Goal: Task Accomplishment & Management: Manage account settings

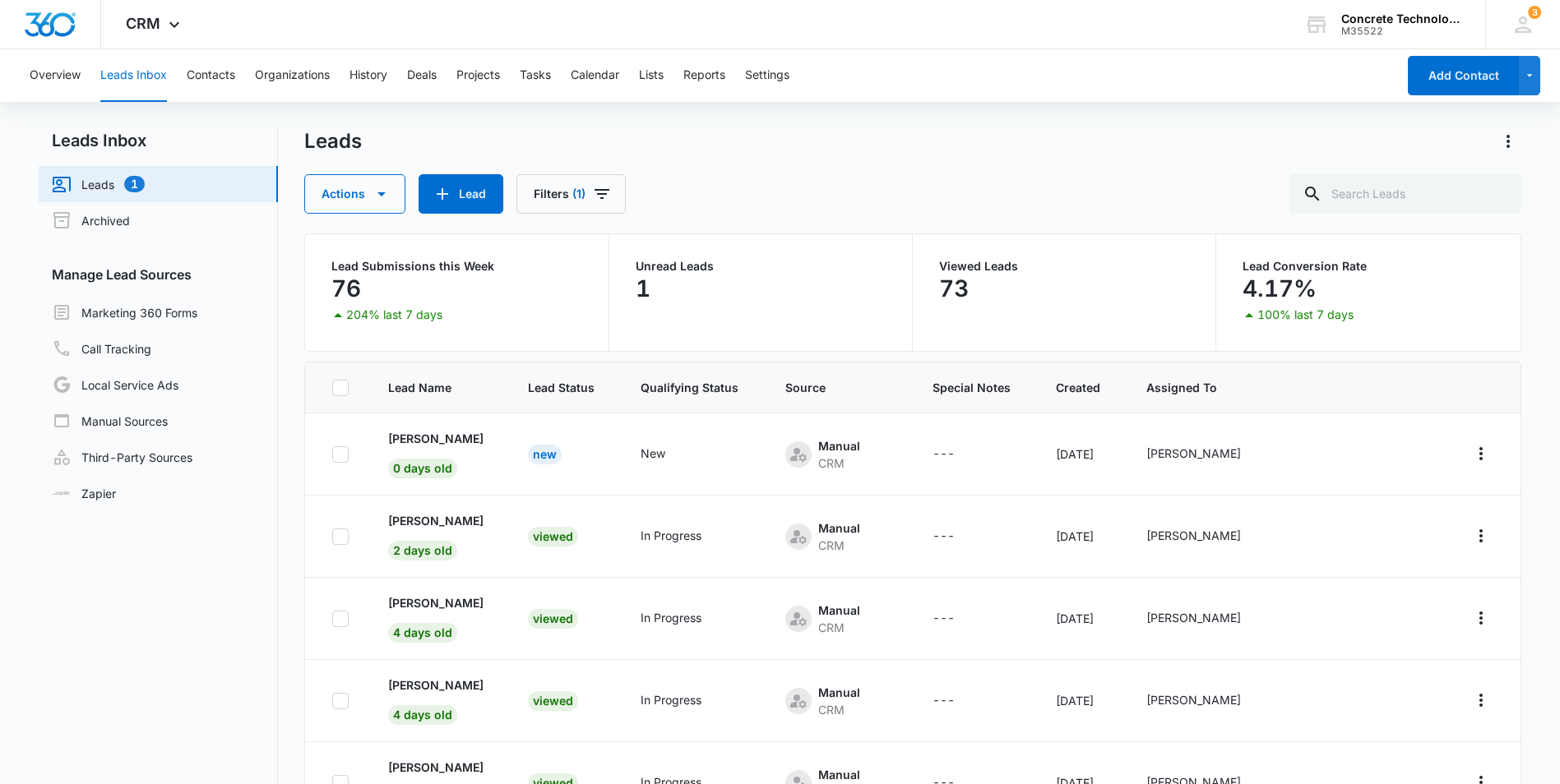
click at [48, 624] on nav "Leads Inbox Leads 1 Archived Manage Lead Sources Marketing 360 Forms Call Track…" at bounding box center [158, 509] width 239 height 762
click at [88, 180] on link "Leads 1" at bounding box center [98, 184] width 92 height 20
click at [58, 77] on button "Overview" at bounding box center [55, 76] width 51 height 52
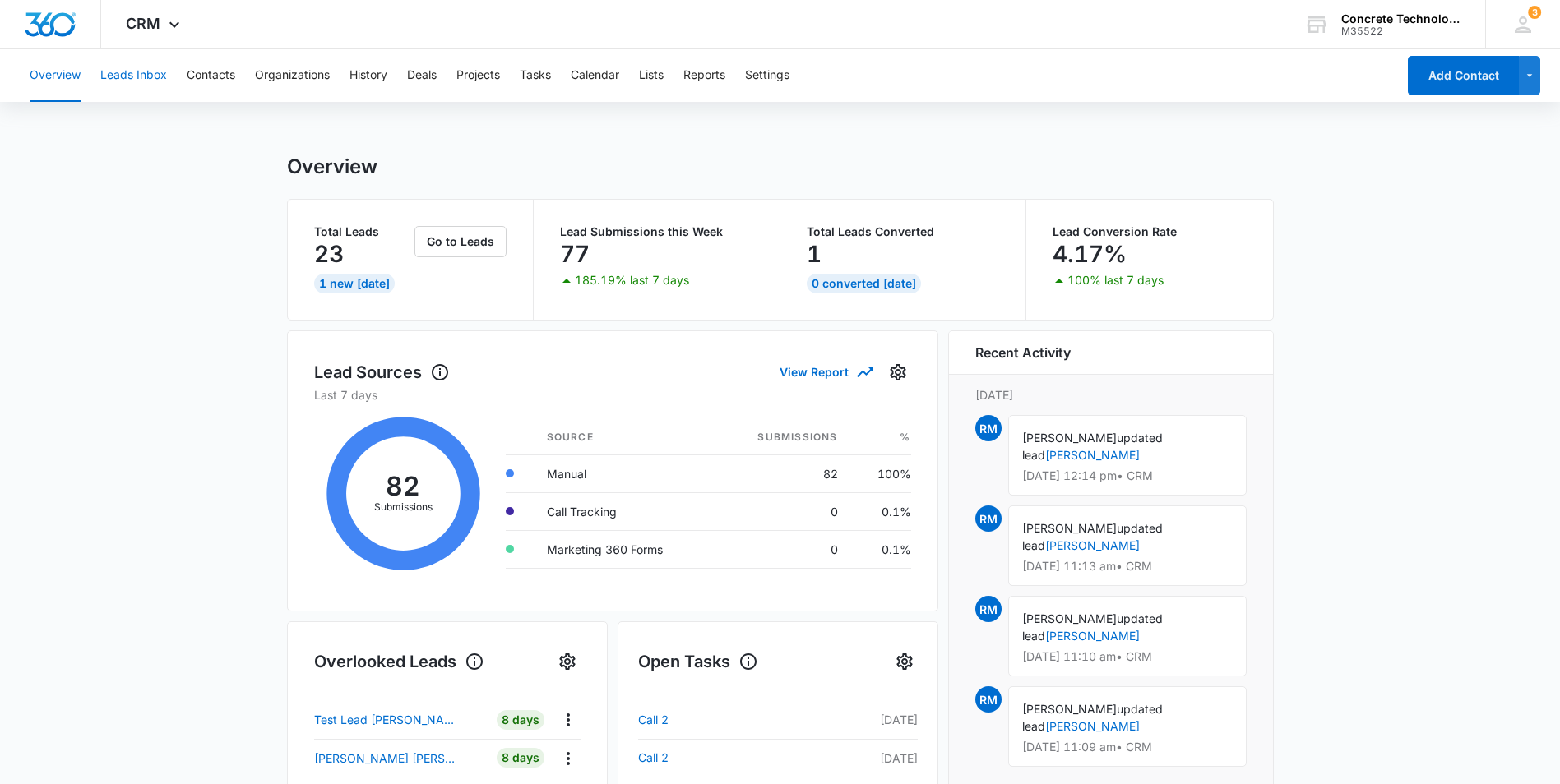
click at [123, 76] on button "Leads Inbox" at bounding box center [133, 76] width 66 height 52
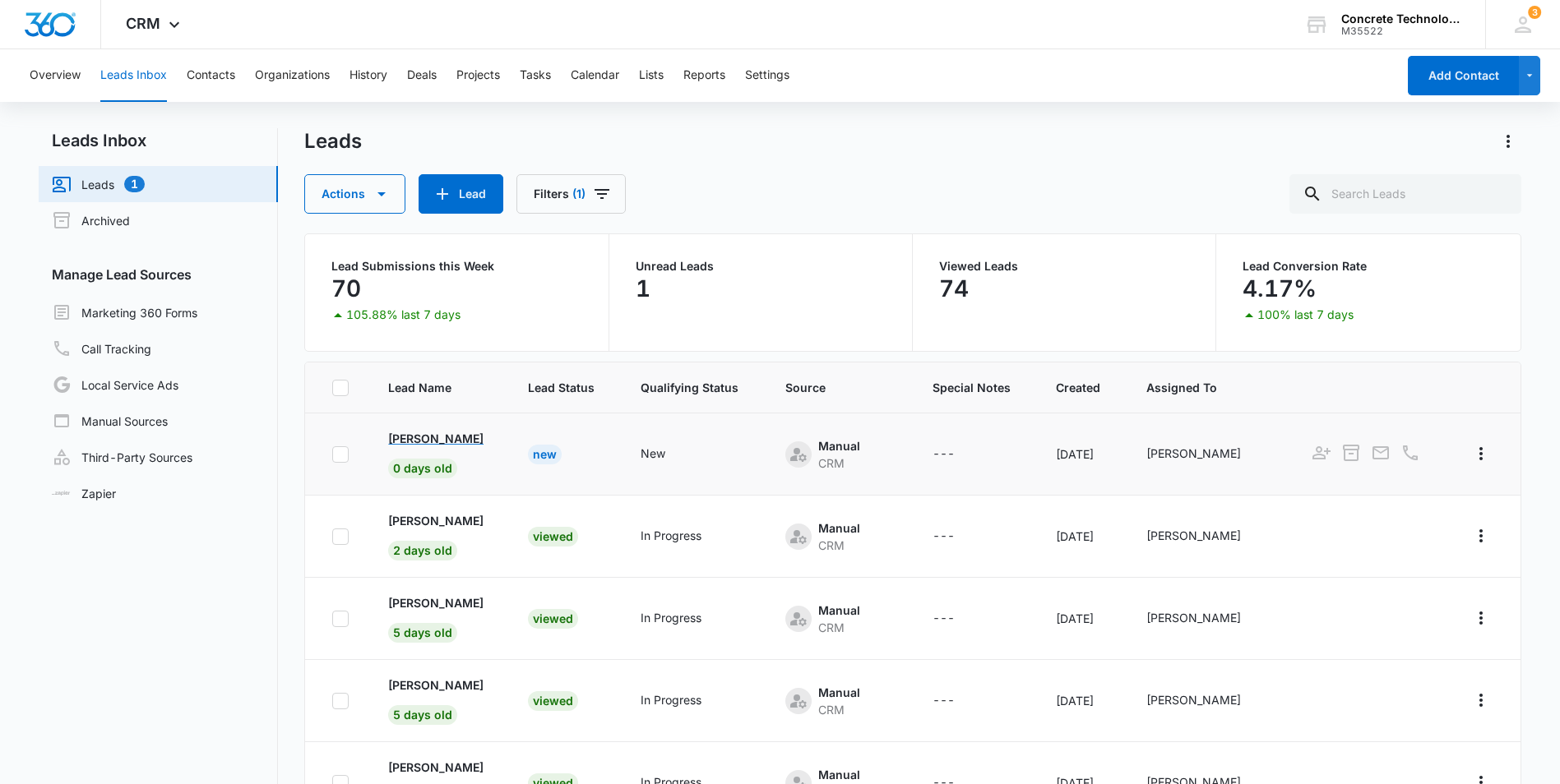
click at [440, 441] on p "[PERSON_NAME]" at bounding box center [435, 439] width 95 height 17
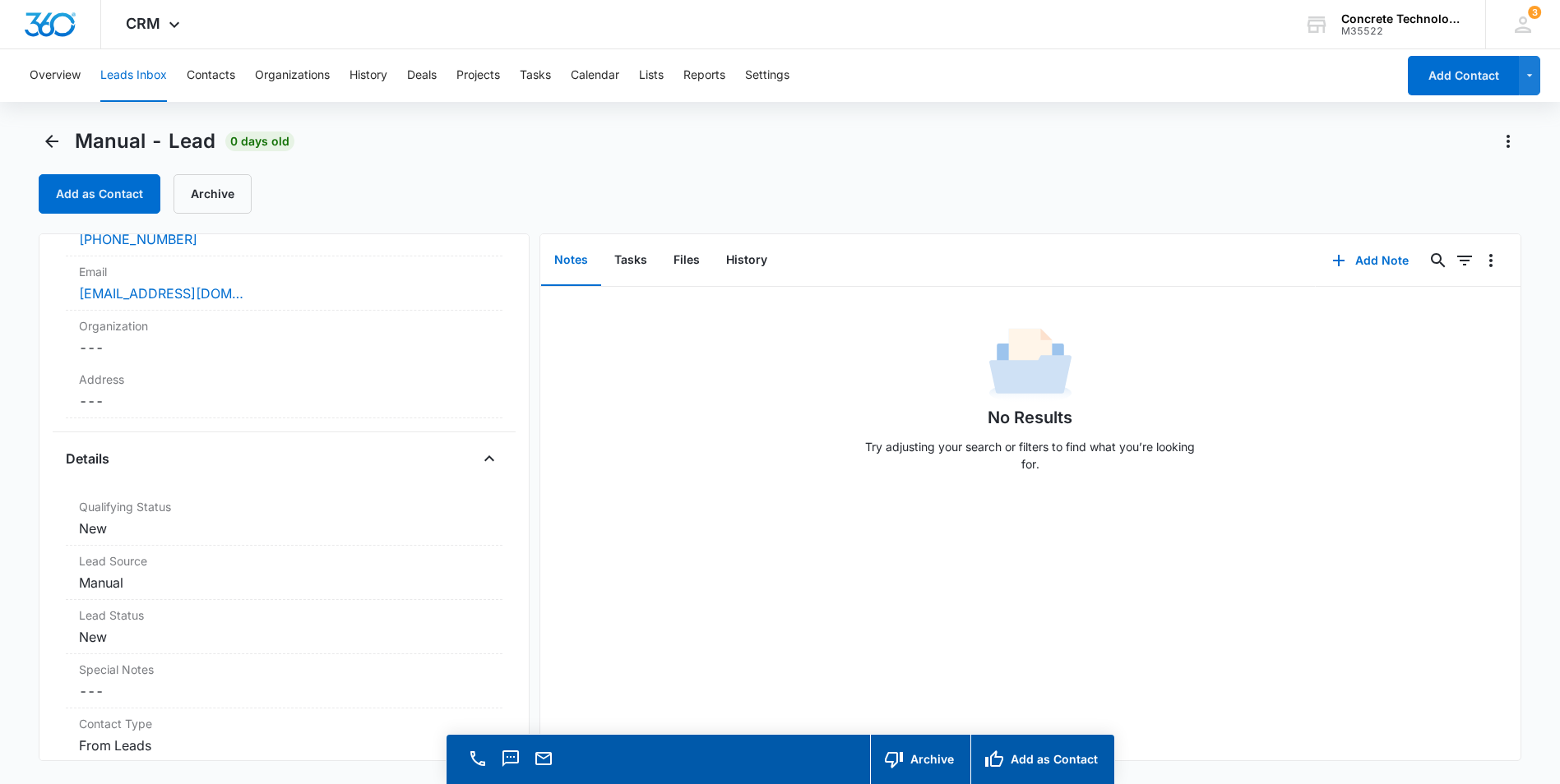
scroll to position [247, 0]
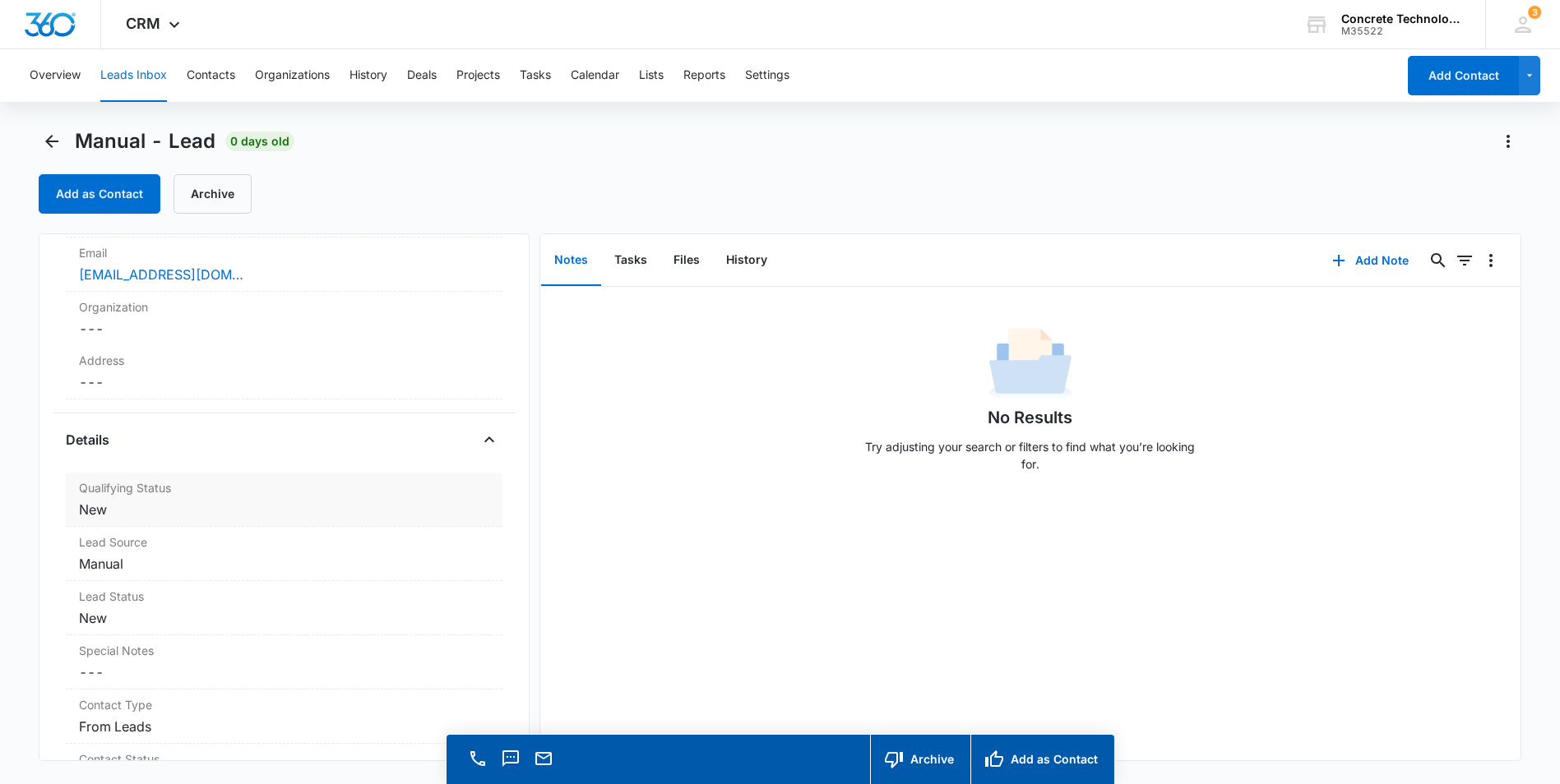
click at [228, 512] on dd "Cancel Save Changes New" at bounding box center [284, 509] width 410 height 20
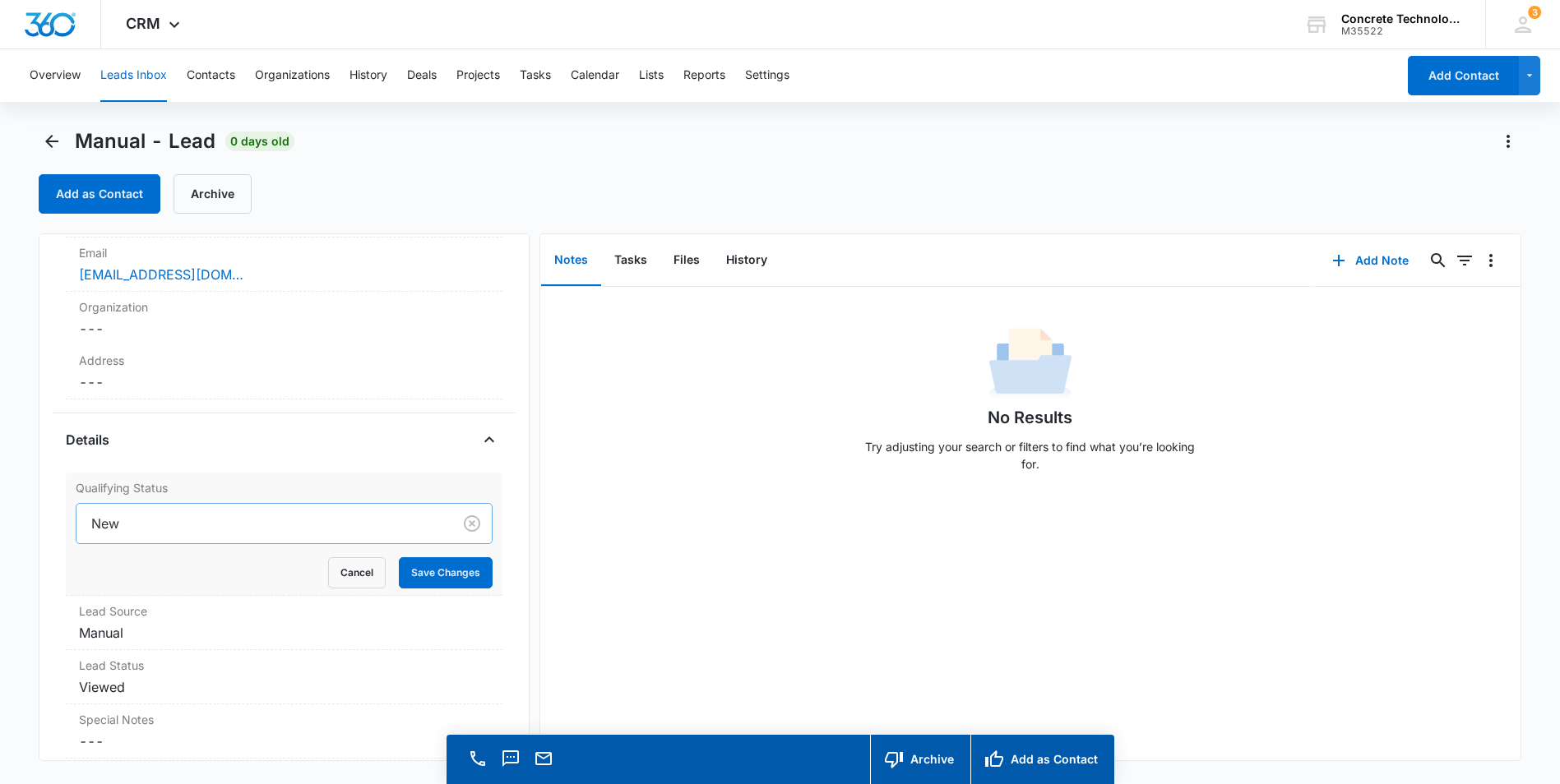
click at [253, 522] on div at bounding box center [261, 523] width 339 height 23
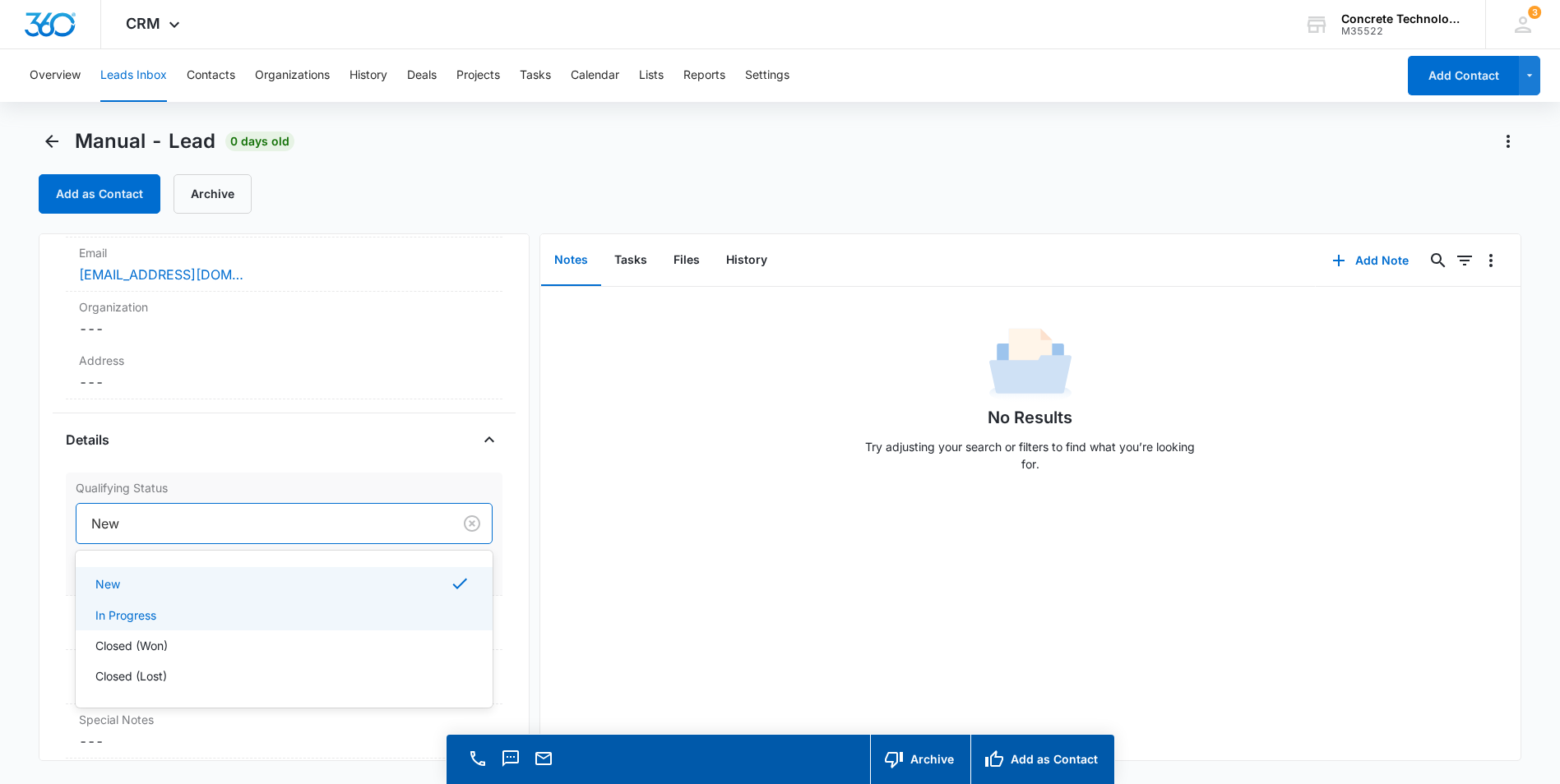
click at [173, 613] on div "In Progress" at bounding box center [282, 615] width 374 height 17
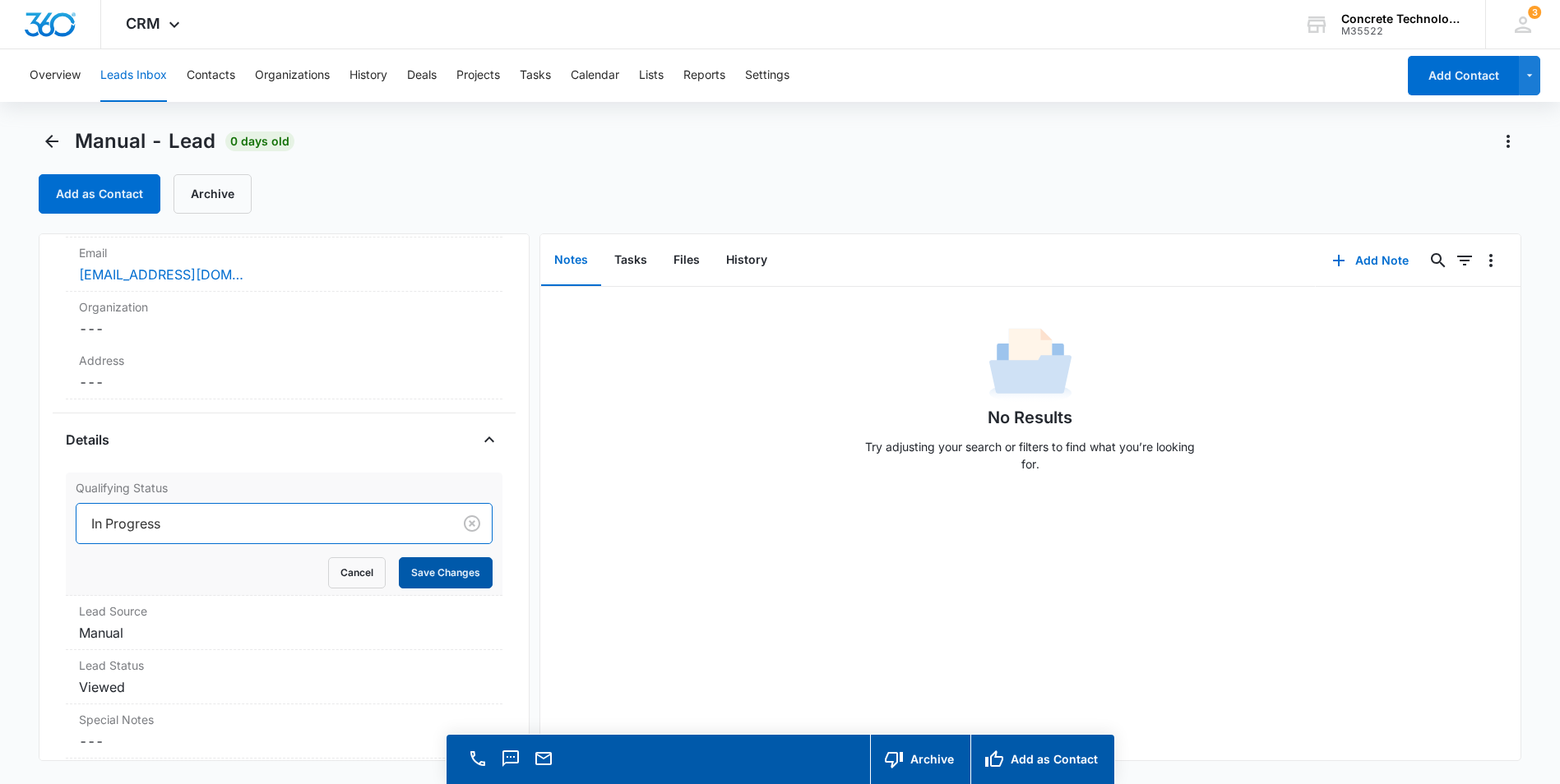
click at [429, 577] on button "Save Changes" at bounding box center [445, 573] width 93 height 31
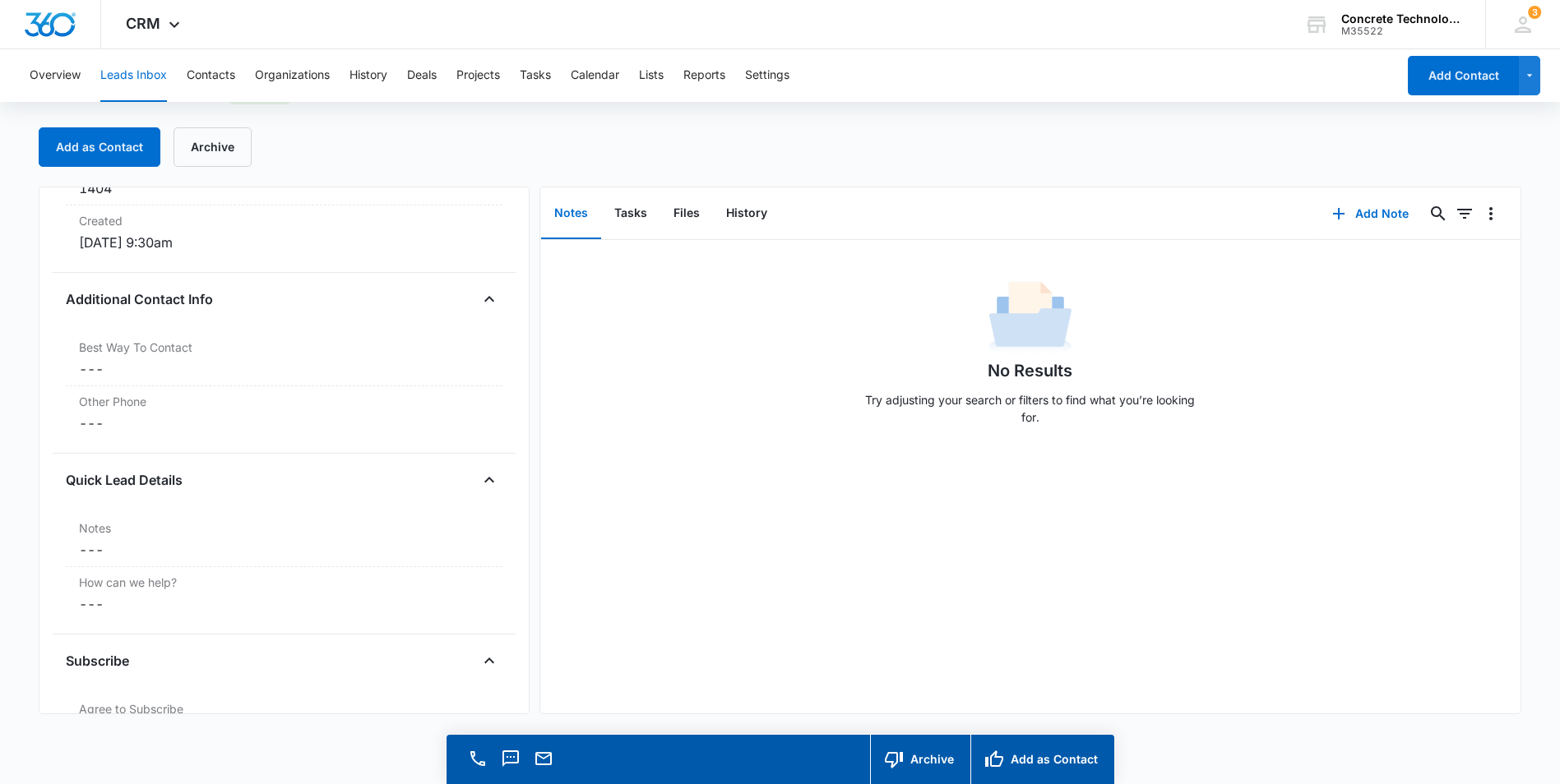
scroll to position [1068, 0]
click at [115, 529] on label "Notes" at bounding box center [284, 529] width 410 height 17
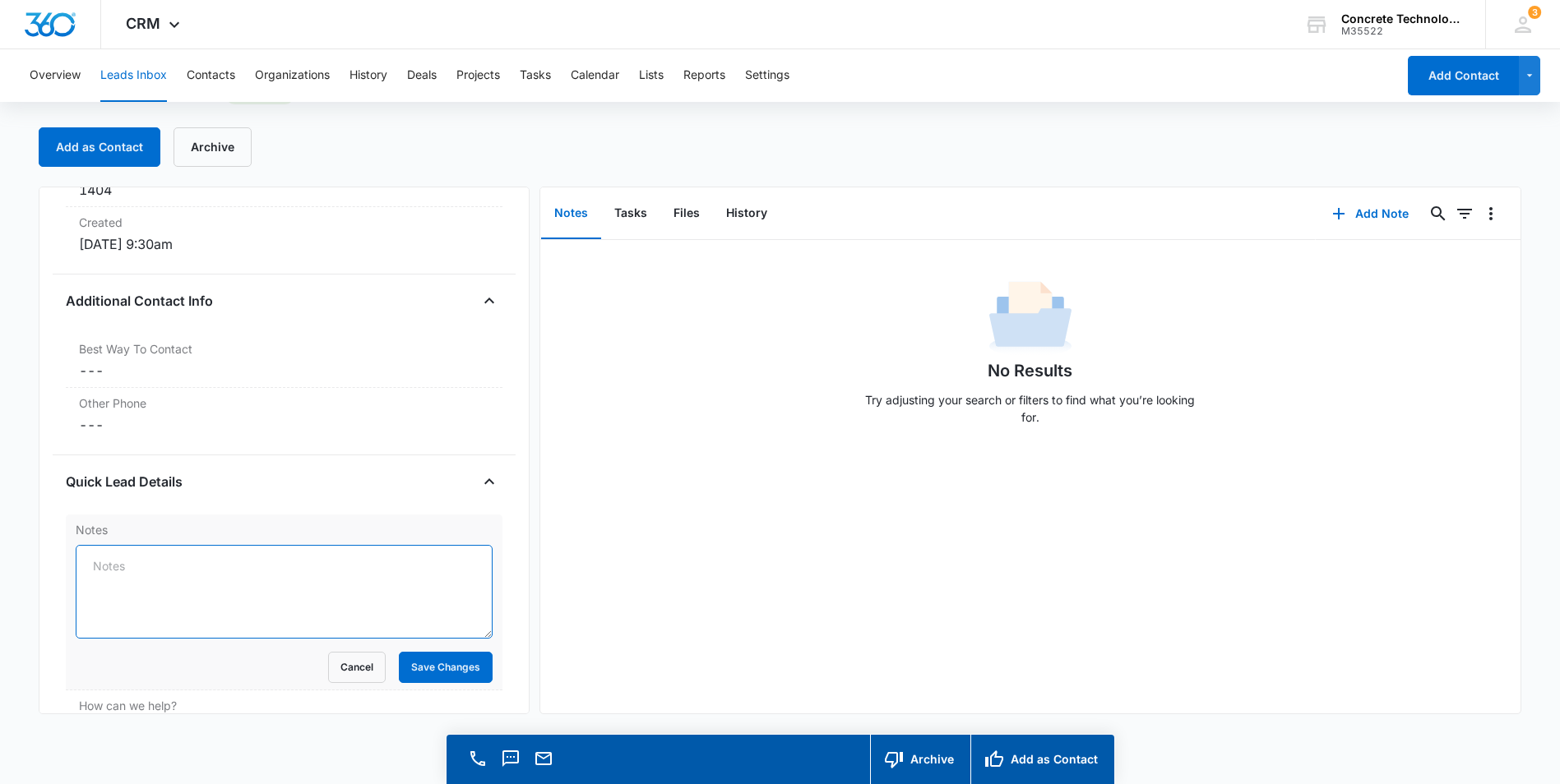
click at [161, 565] on textarea "Notes" at bounding box center [284, 591] width 417 height 93
type textarea "In the middle of a pour, Will call in after."
click at [453, 666] on button "Save Changes" at bounding box center [445, 667] width 93 height 31
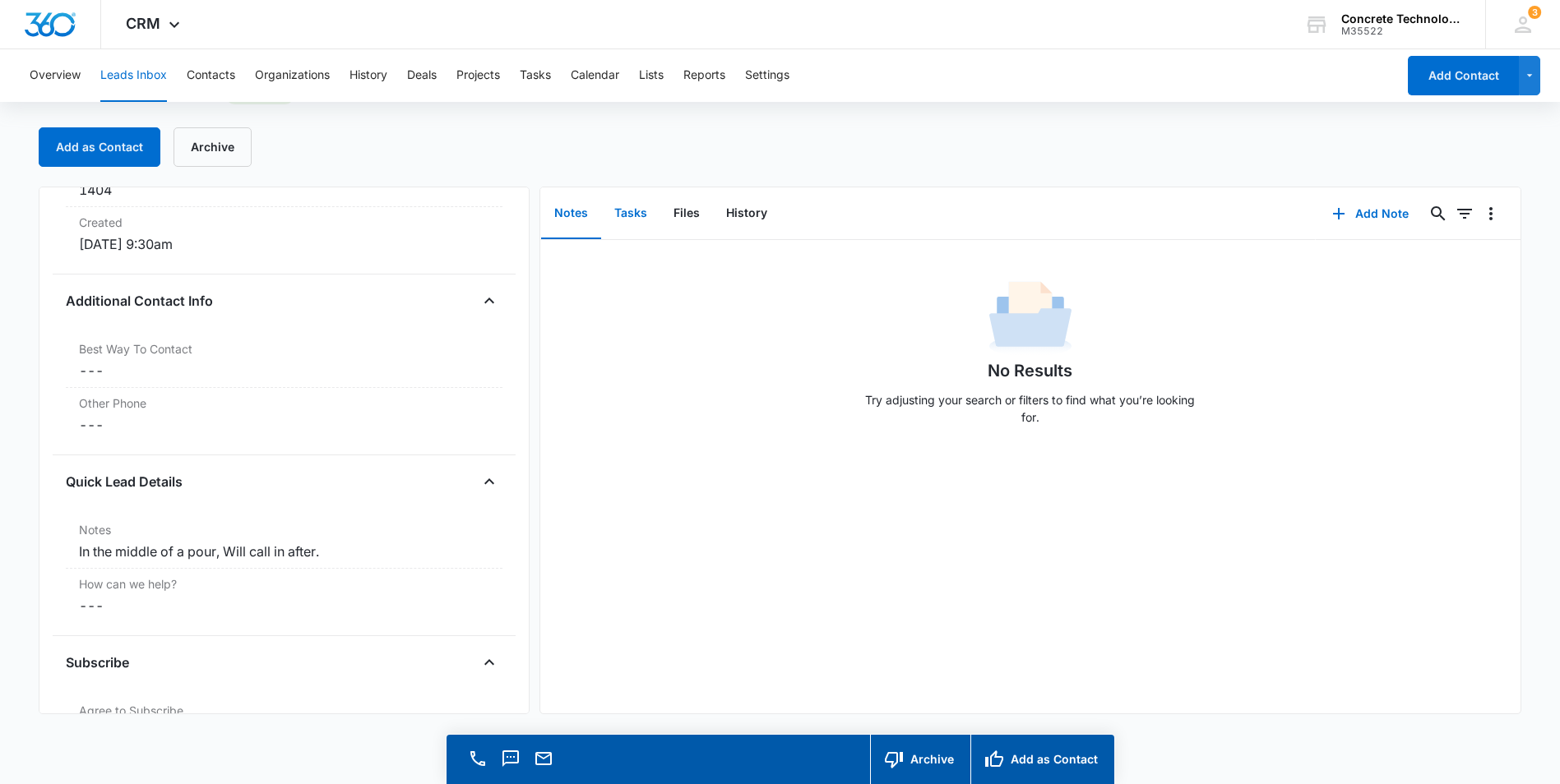
click at [632, 209] on button "Tasks" at bounding box center [631, 214] width 59 height 51
click at [576, 219] on button "Notes" at bounding box center [571, 214] width 60 height 51
click at [633, 212] on button "Tasks" at bounding box center [631, 214] width 59 height 51
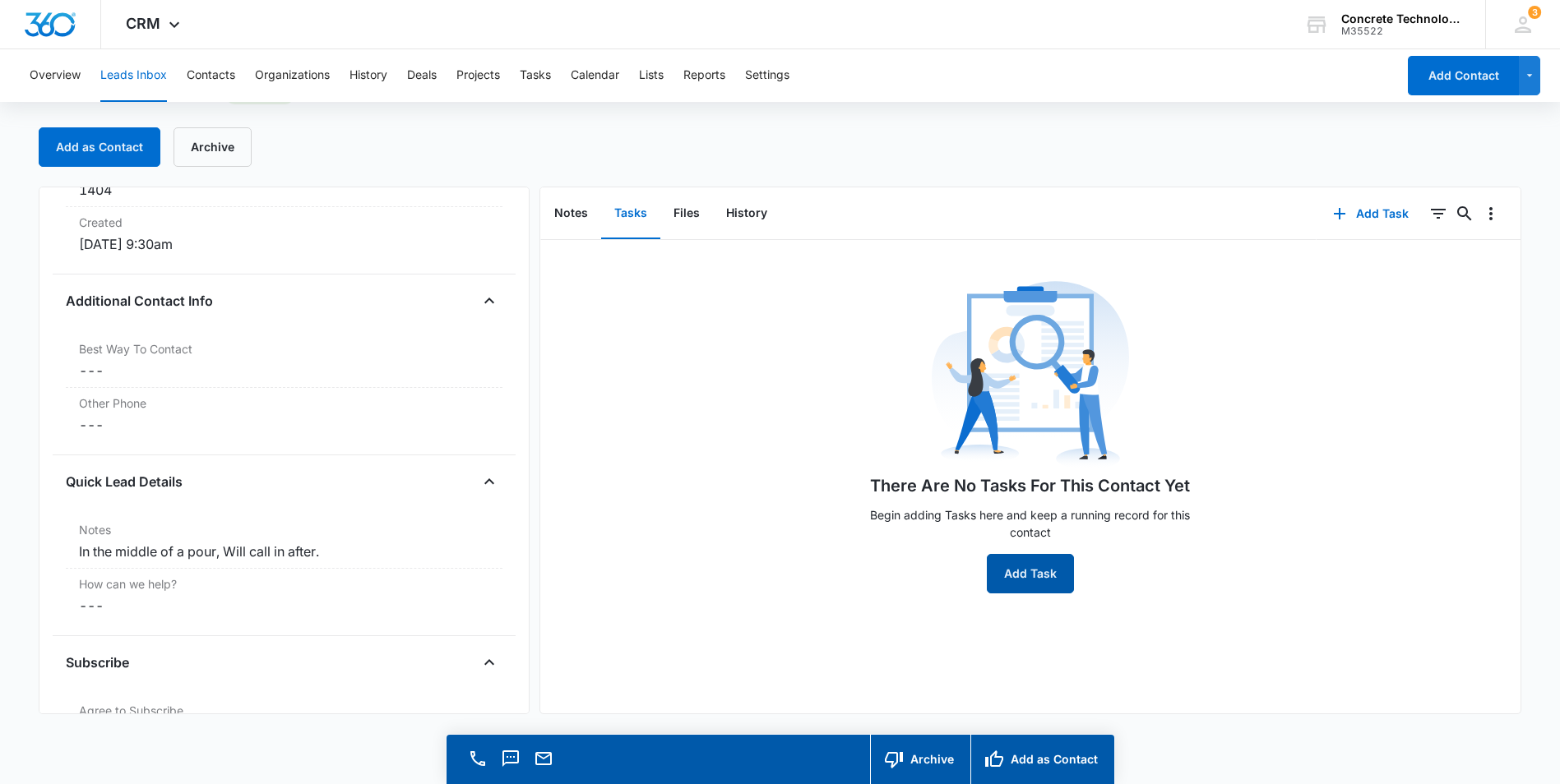
click at [1030, 577] on button "Add Task" at bounding box center [1030, 573] width 87 height 39
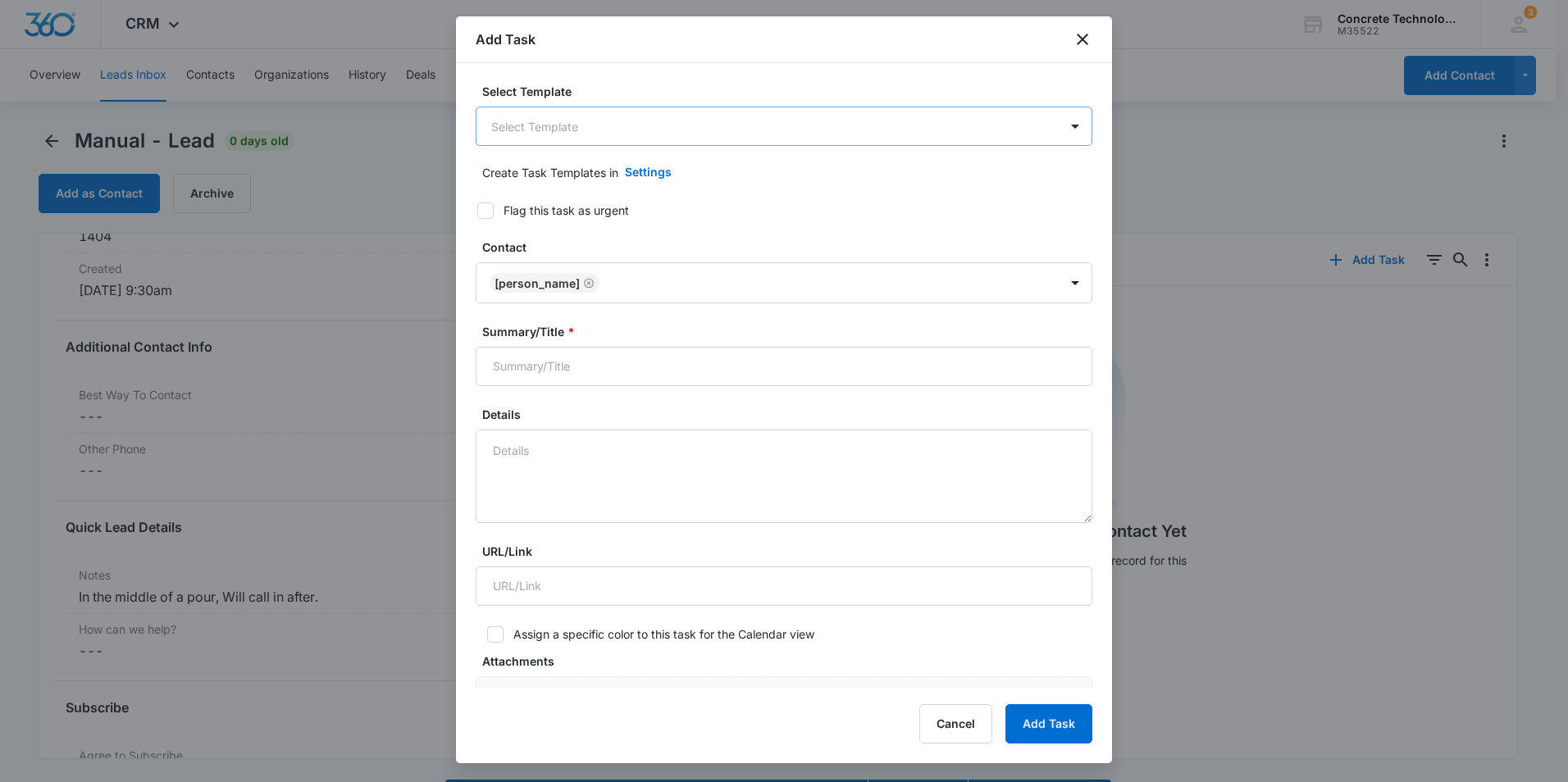
click at [593, 131] on body "CRM Apps Reputation Websites Forms CRM Email Social Content Ads Intelligence Fi…" at bounding box center [784, 414] width 1568 height 829
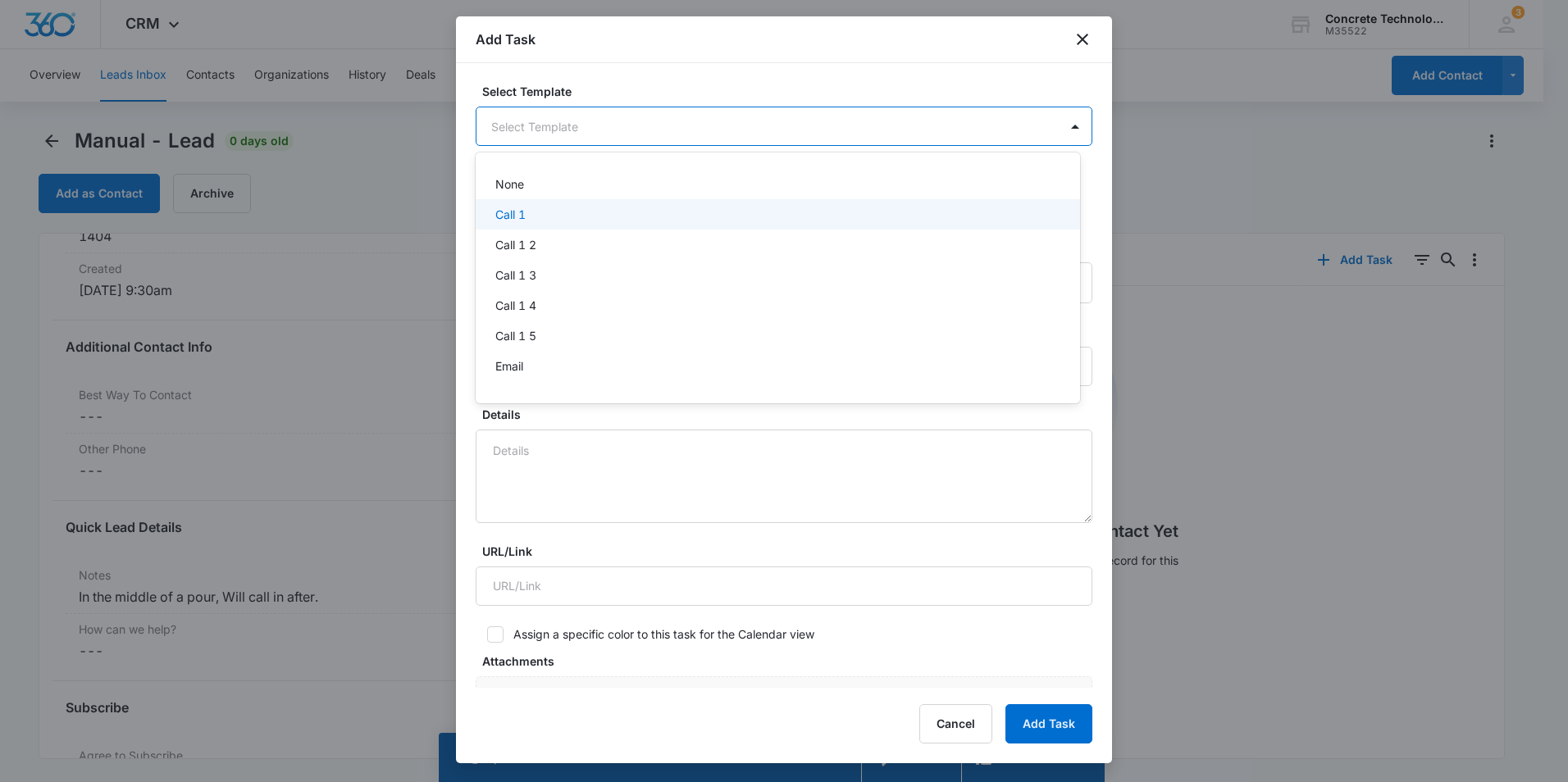
click at [514, 214] on p "Call 1" at bounding box center [510, 215] width 30 height 17
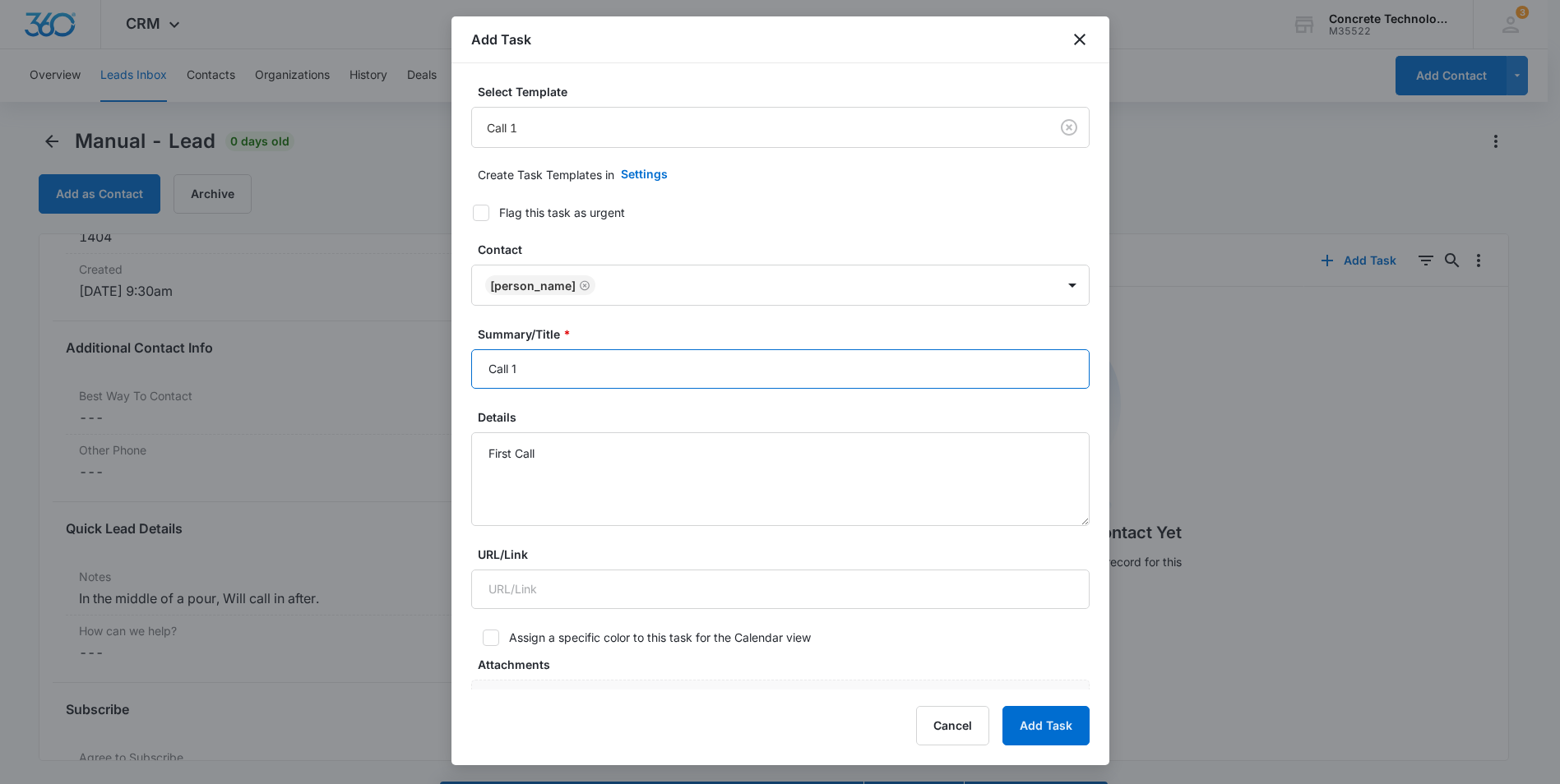
click at [535, 377] on input "Call 1" at bounding box center [780, 368] width 619 height 39
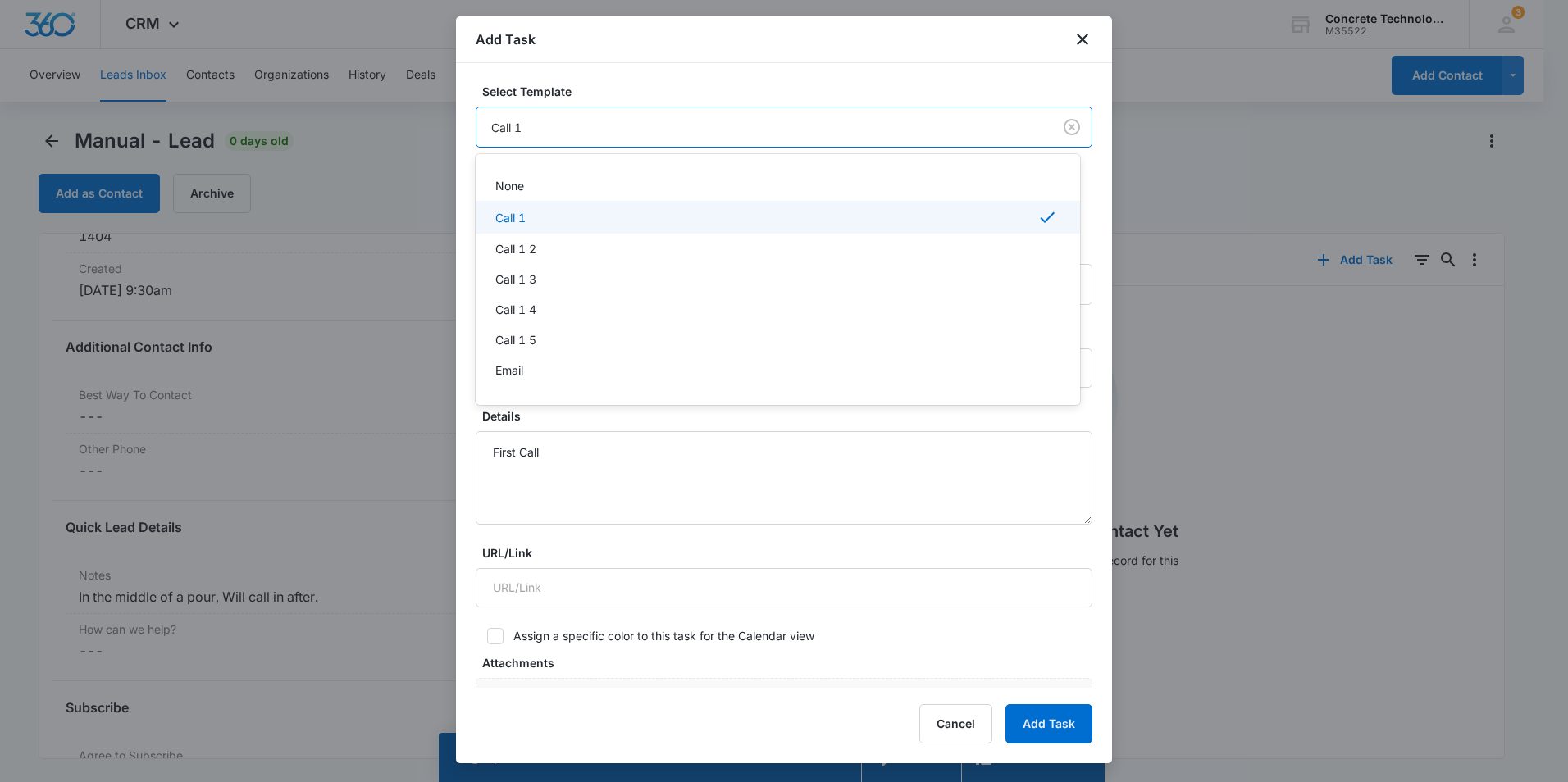
click at [548, 129] on body "CRM Apps Reputation Websites Forms CRM Email Social Content Ads Intelligence Fi…" at bounding box center [784, 391] width 1568 height 782
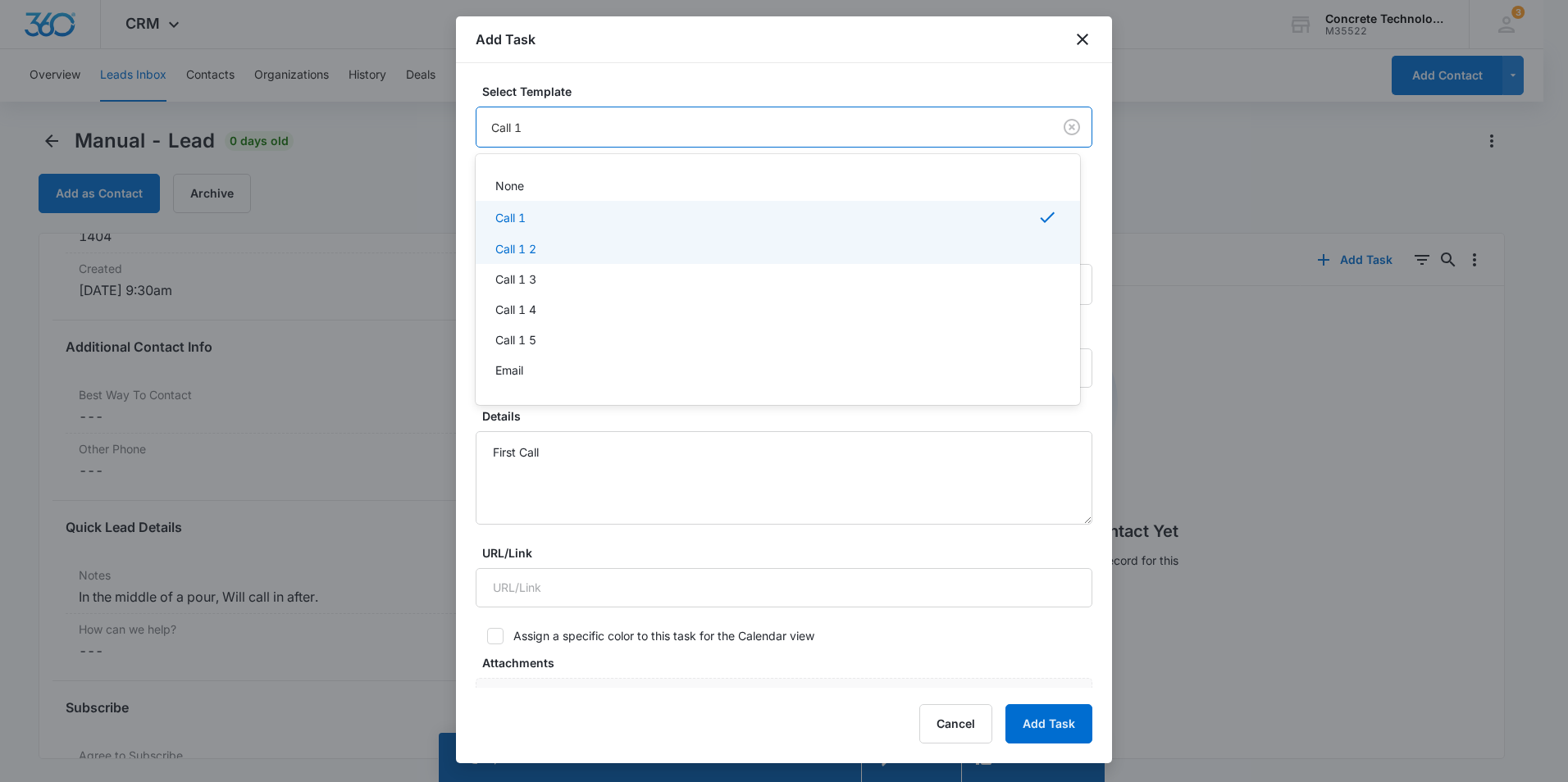
click at [535, 243] on p "Call 1 2" at bounding box center [515, 249] width 41 height 17
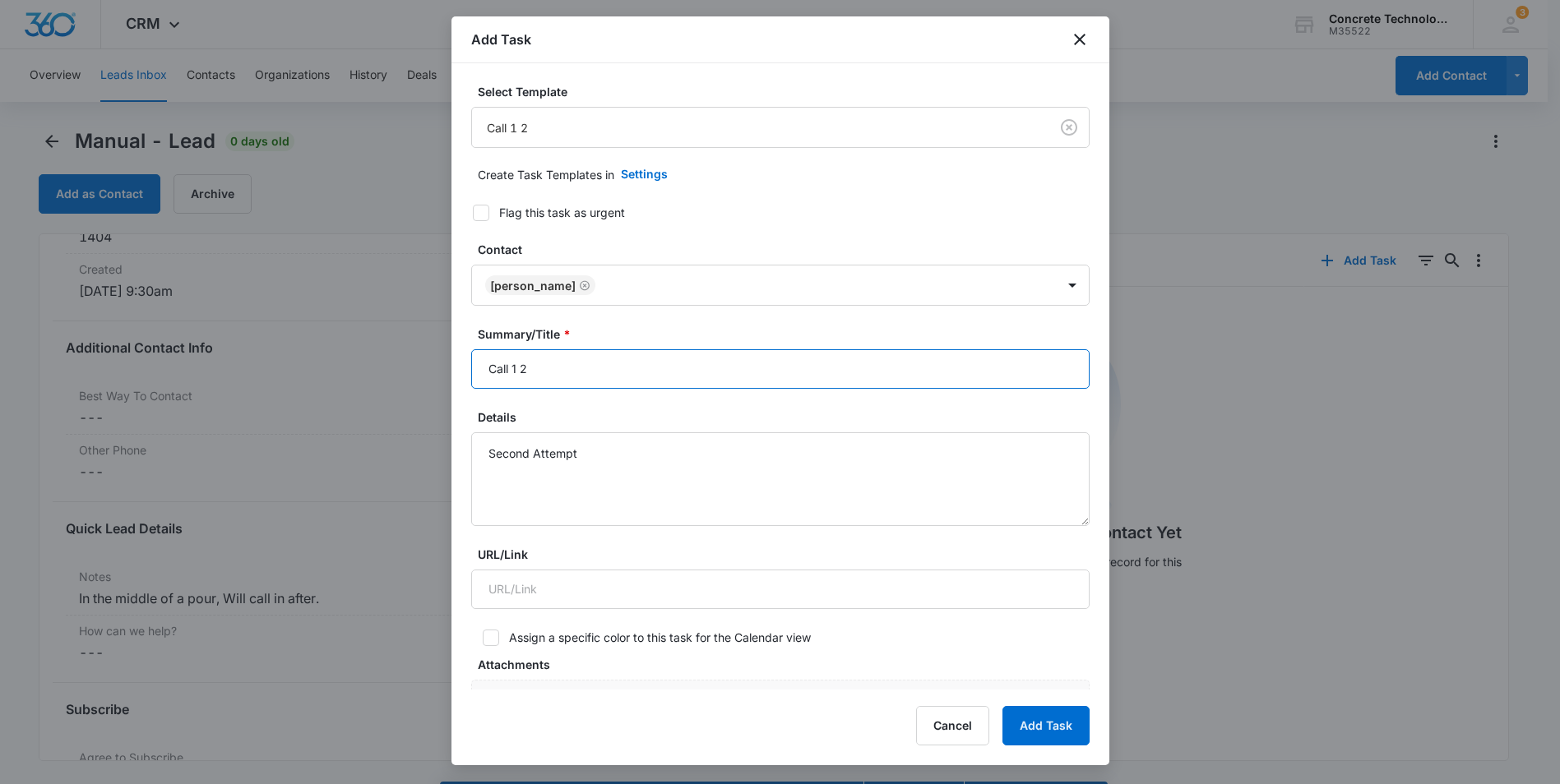
click at [518, 368] on input "Call 1 2" at bounding box center [780, 368] width 619 height 39
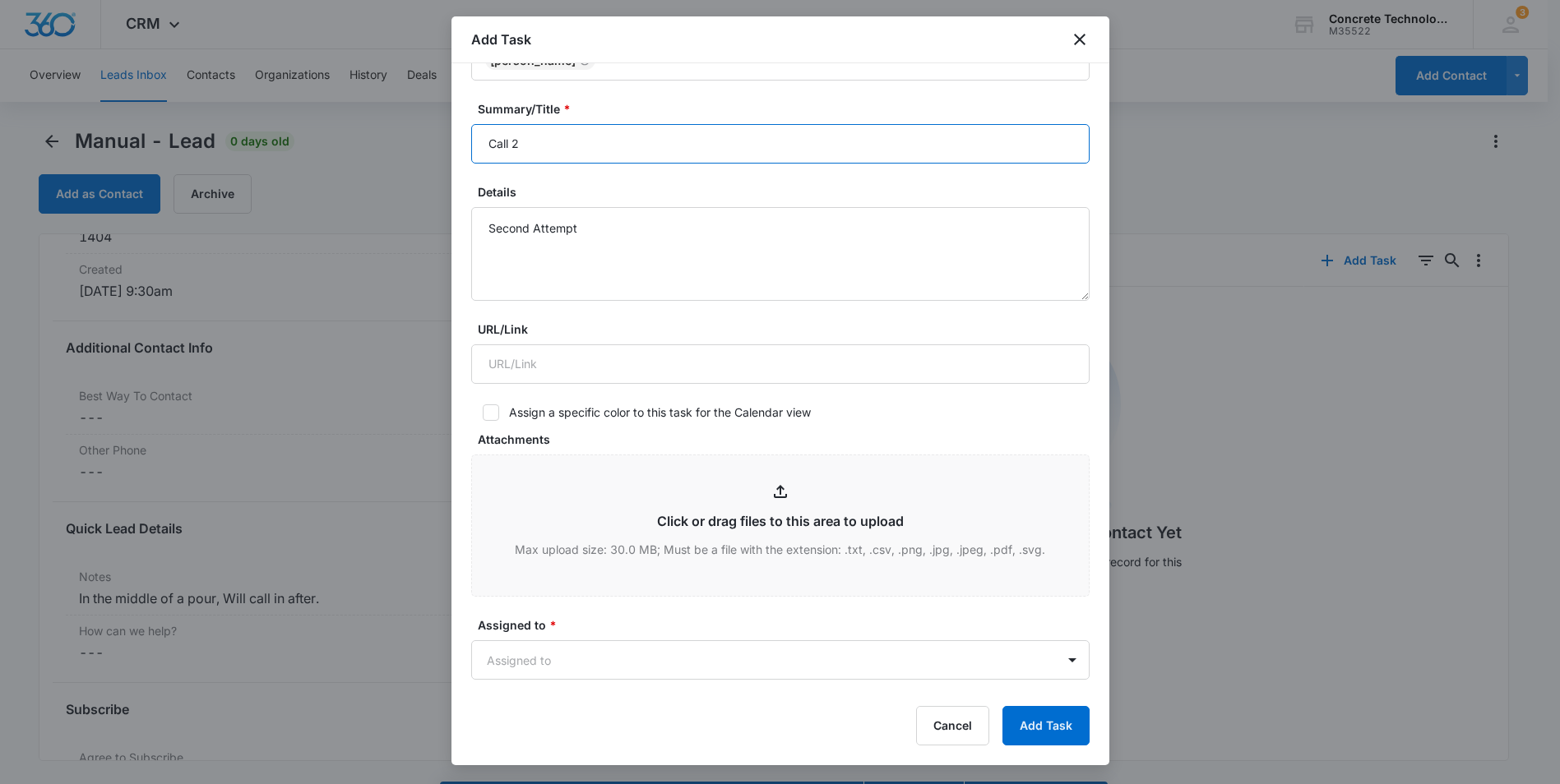
scroll to position [329, 0]
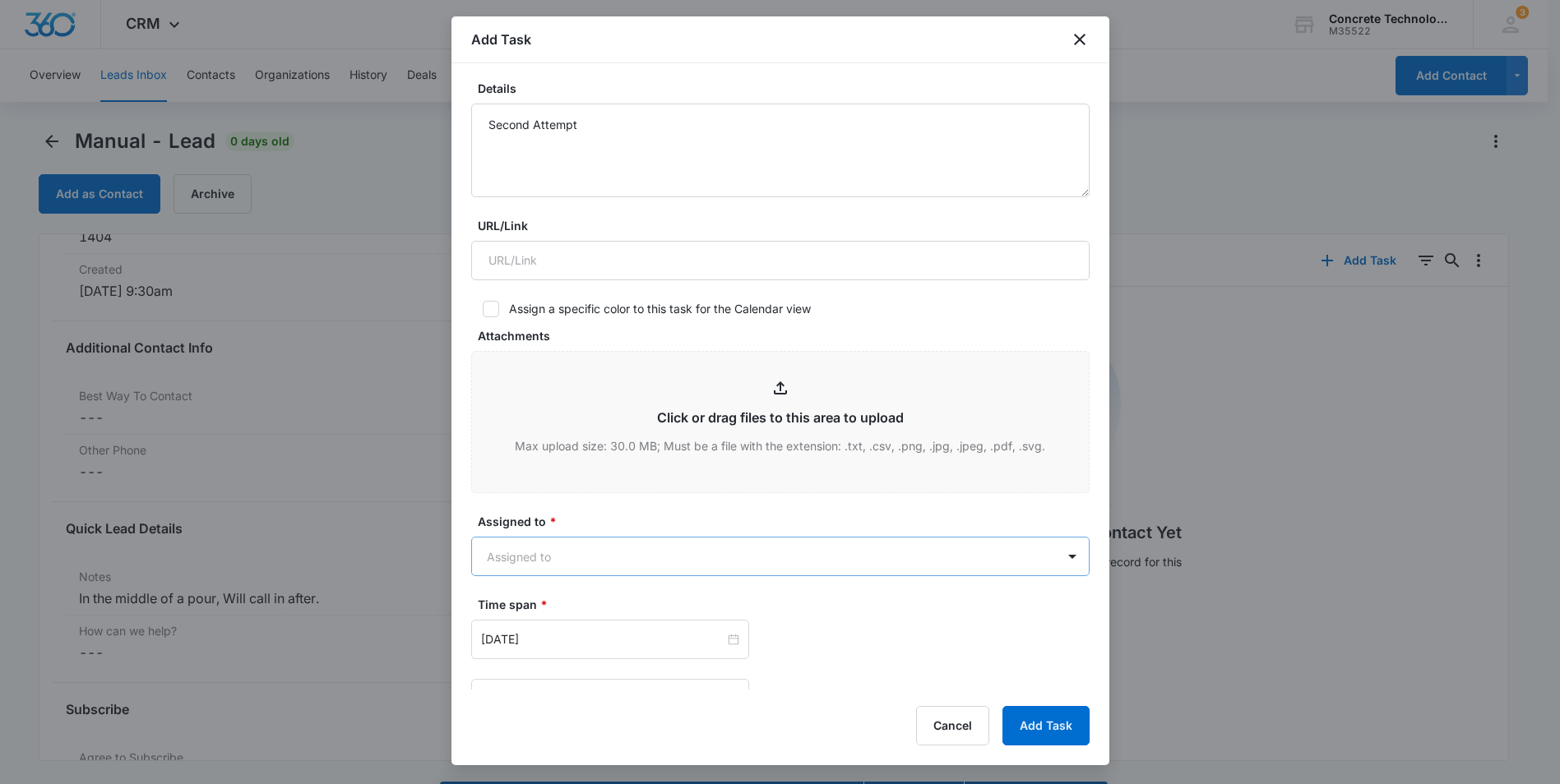
type input "Call 2"
click at [583, 562] on body "CRM Apps Reputation Websites Forms CRM Email Social Content Ads Intelligence Fi…" at bounding box center [780, 415] width 1560 height 831
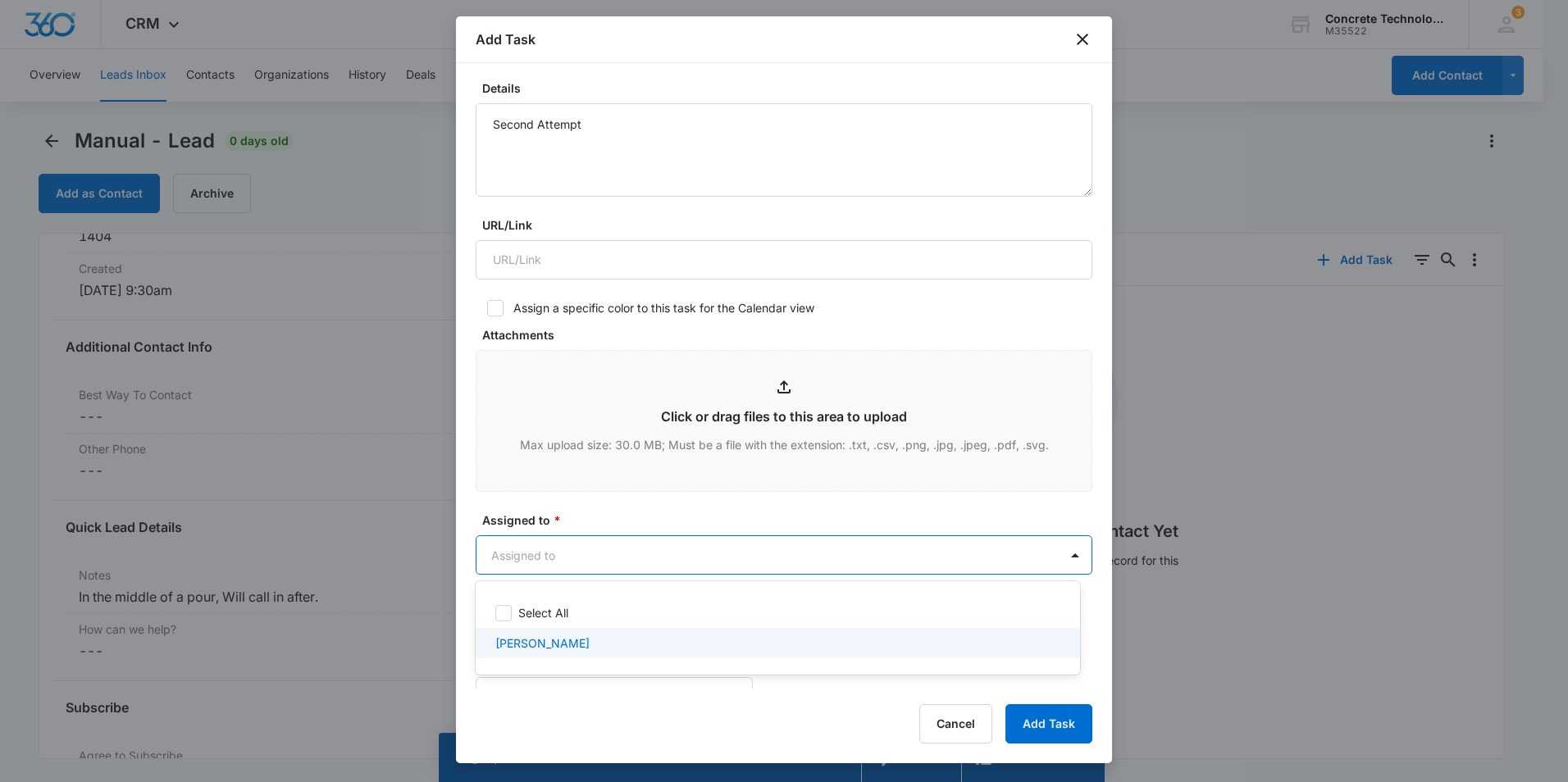
click at [527, 646] on p "[PERSON_NAME]" at bounding box center [542, 643] width 94 height 17
checkbox input "true"
drag, startPoint x: 1104, startPoint y: 308, endPoint x: 1116, endPoint y: 212, distance: 96.7
click at [1116, 212] on div at bounding box center [784, 391] width 1568 height 782
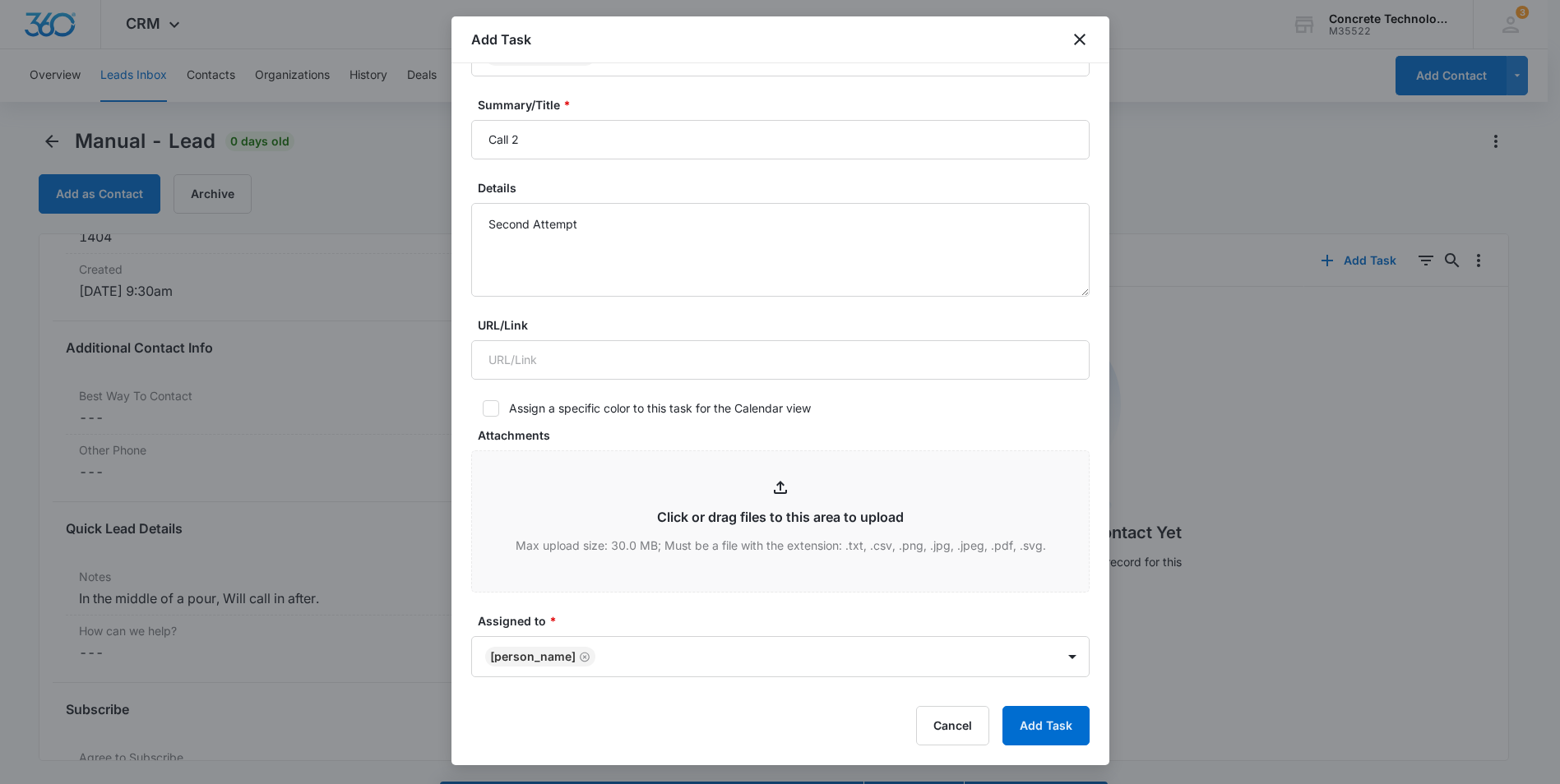
scroll to position [203, 0]
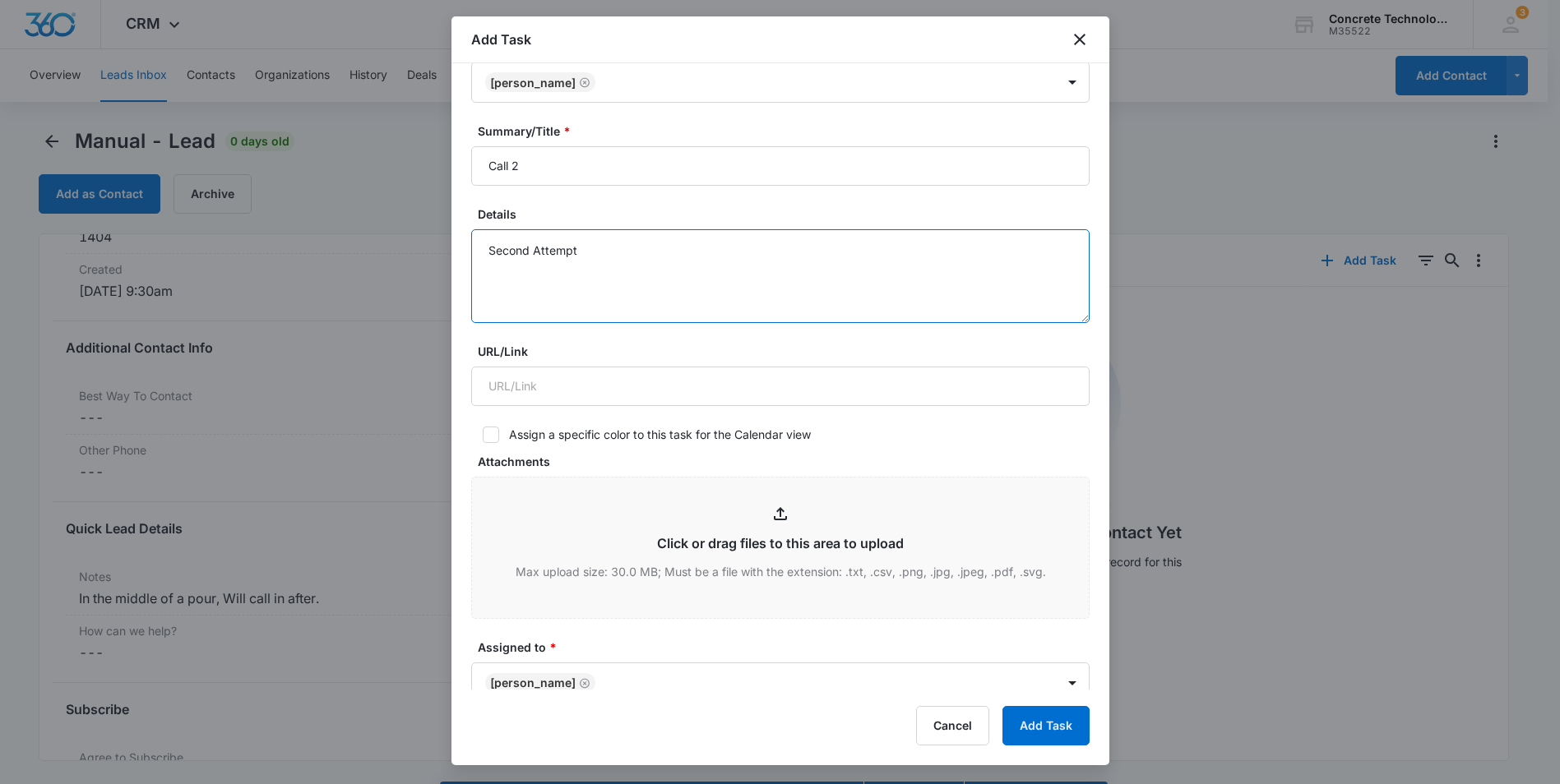
click at [608, 253] on textarea "Second Attempt" at bounding box center [780, 276] width 619 height 93
type textarea "Second Attempt, Works in the Concrete biz."
click at [1038, 718] on button "Add Task" at bounding box center [1046, 725] width 87 height 39
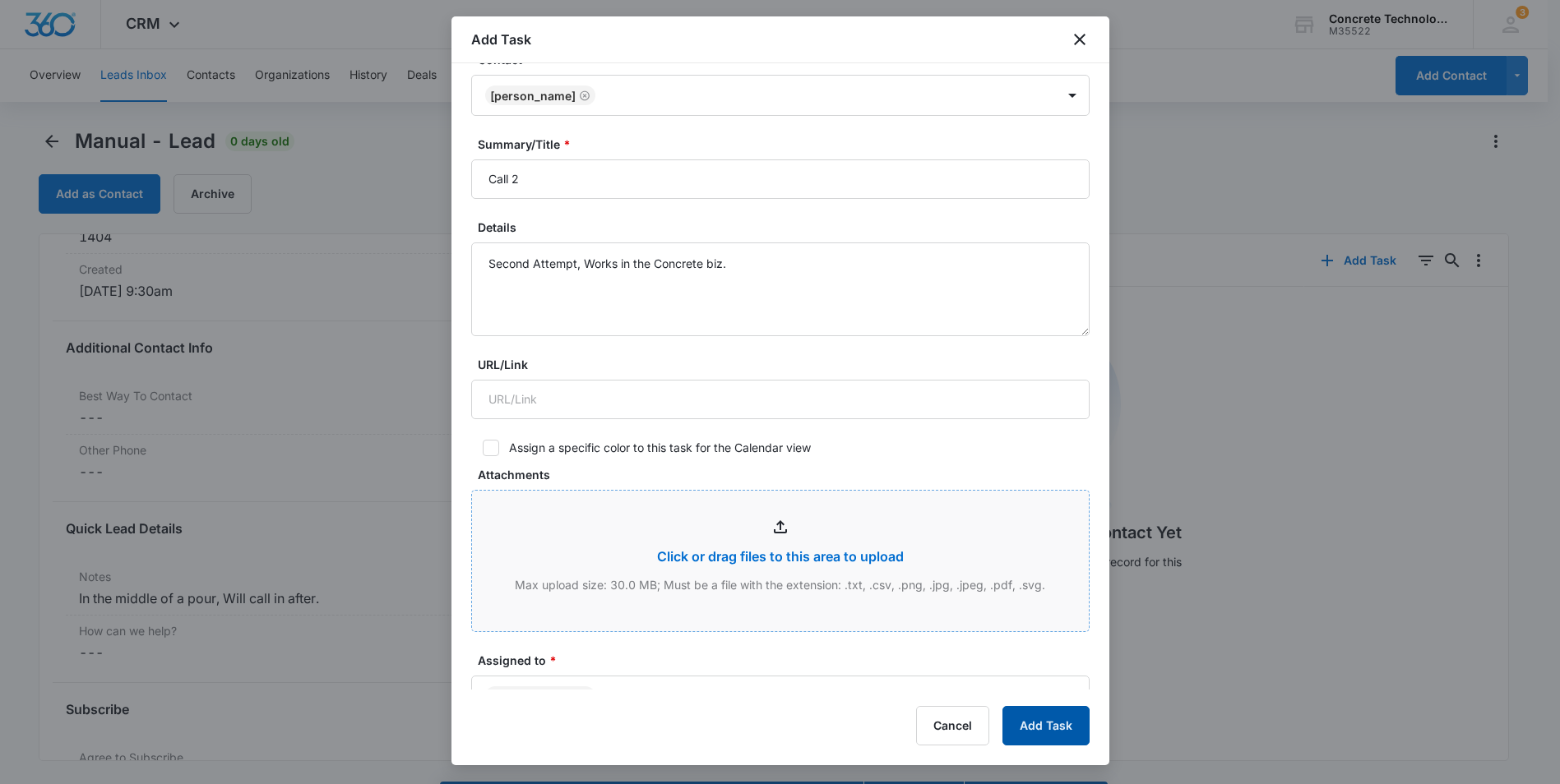
scroll to position [493, 0]
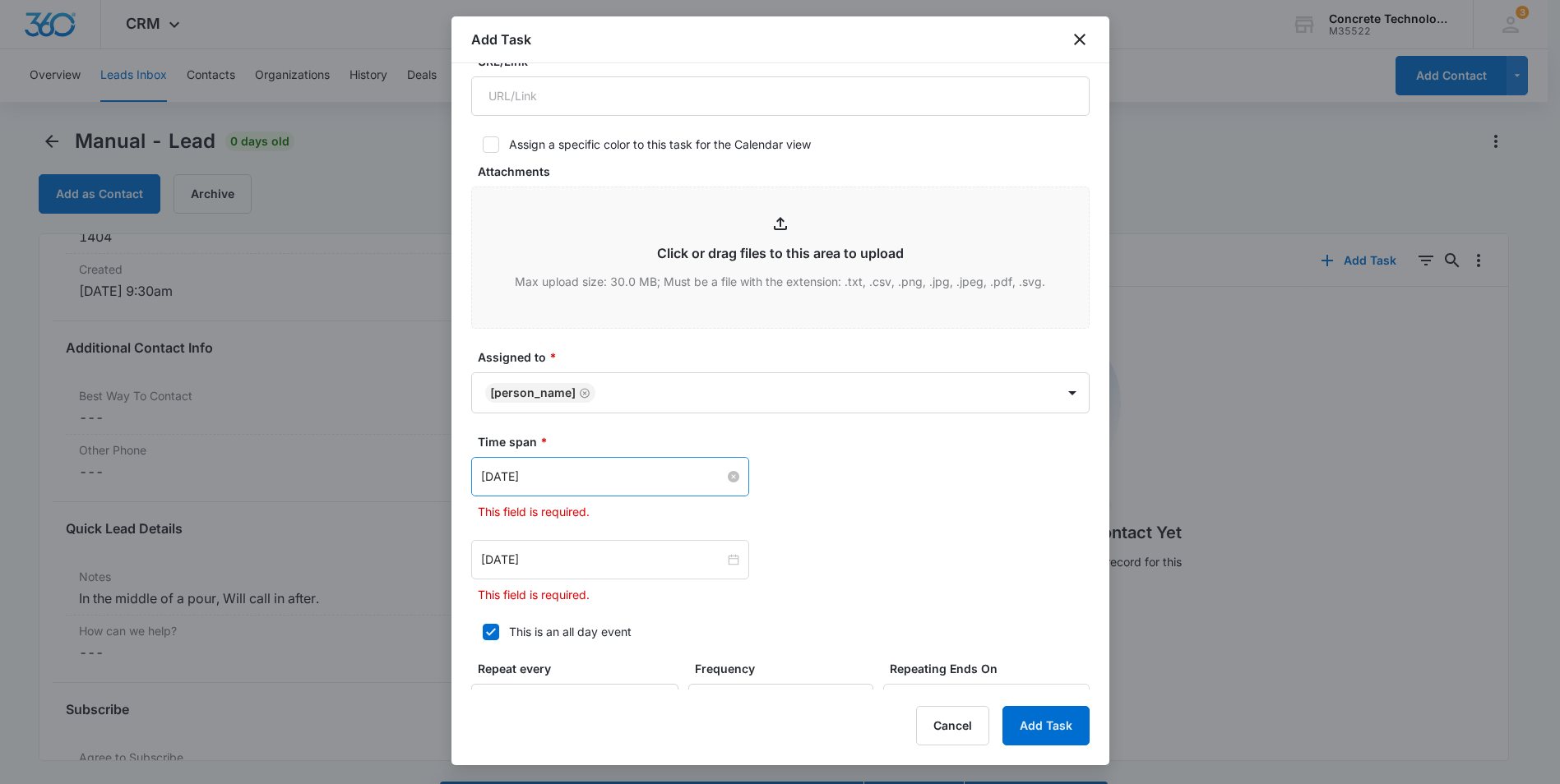
click at [554, 478] on input "[DATE]" at bounding box center [602, 476] width 243 height 18
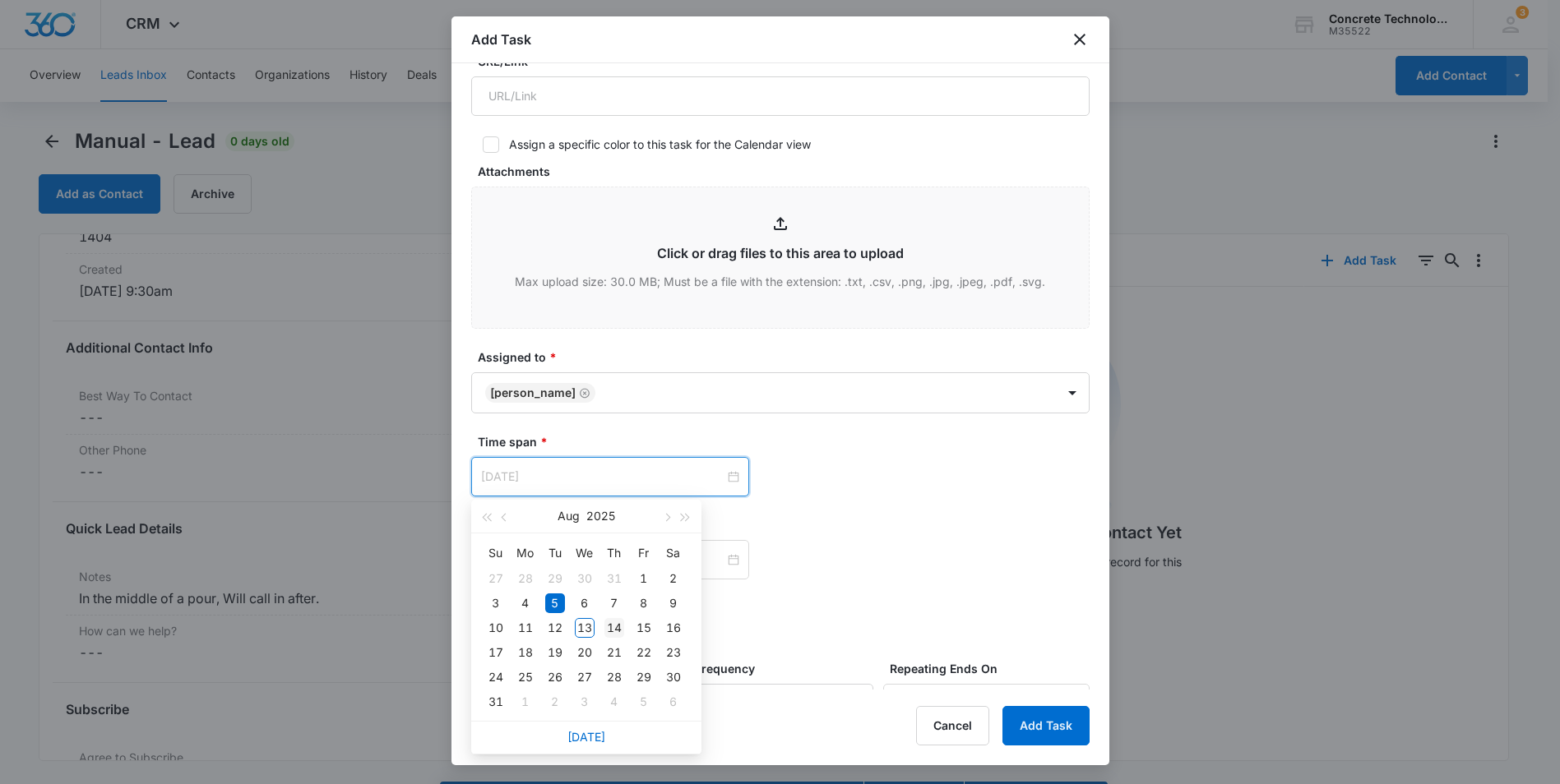
type input "[DATE]"
click at [616, 629] on div "14" at bounding box center [614, 628] width 20 height 20
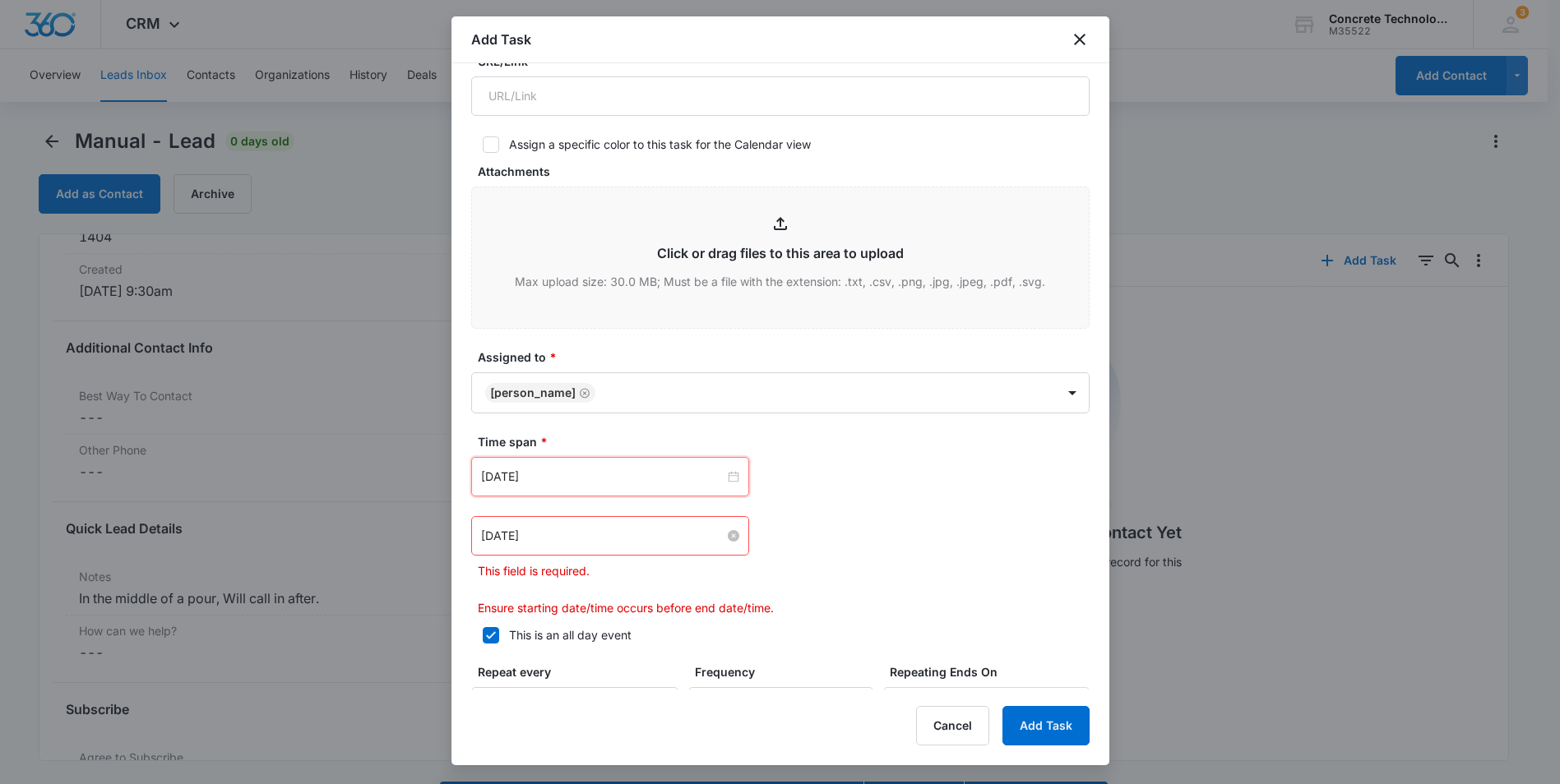
click at [606, 541] on input "[DATE]" at bounding box center [602, 535] width 243 height 18
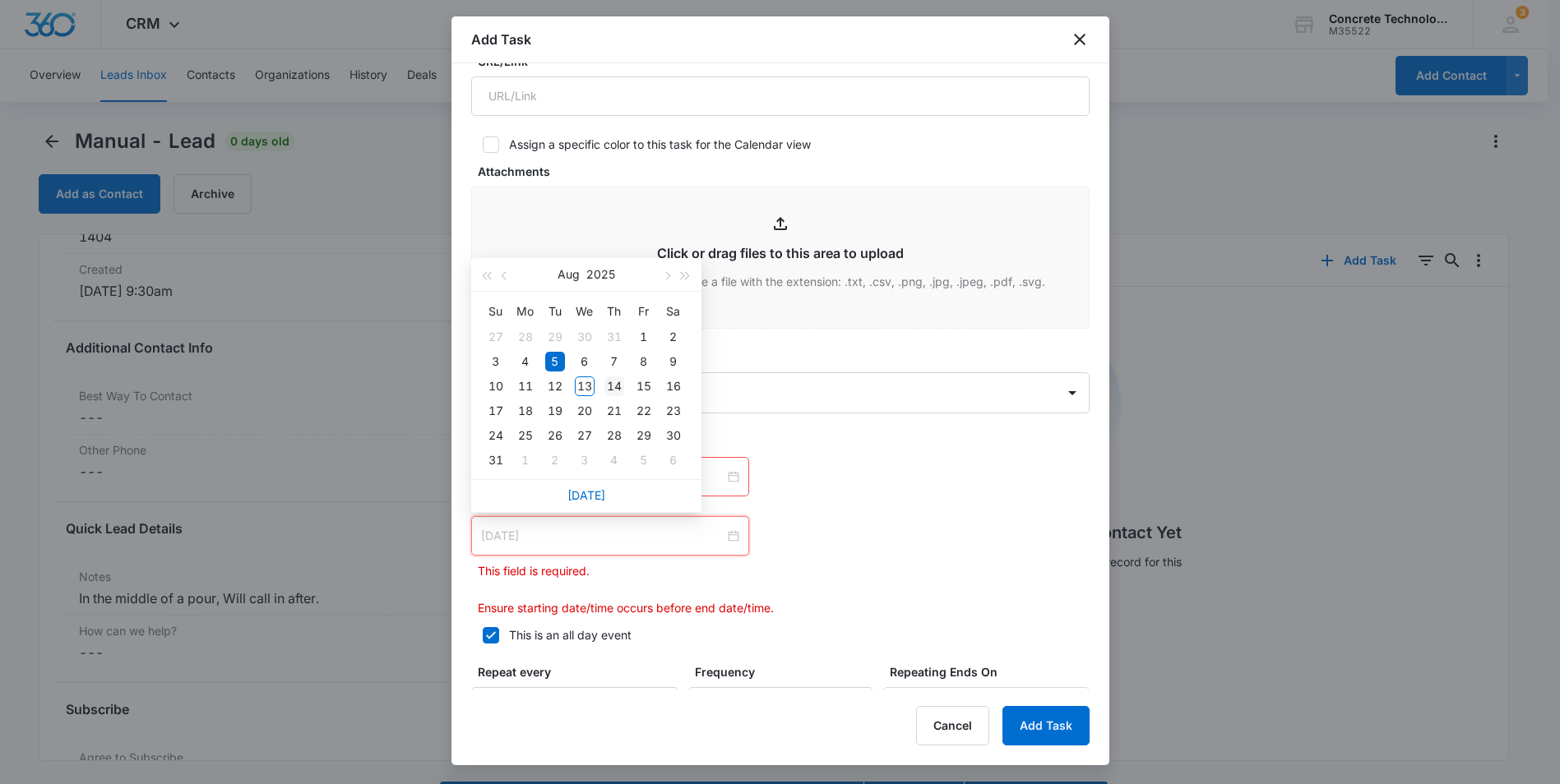
type input "[DATE]"
click at [619, 385] on div "14" at bounding box center [614, 386] width 20 height 20
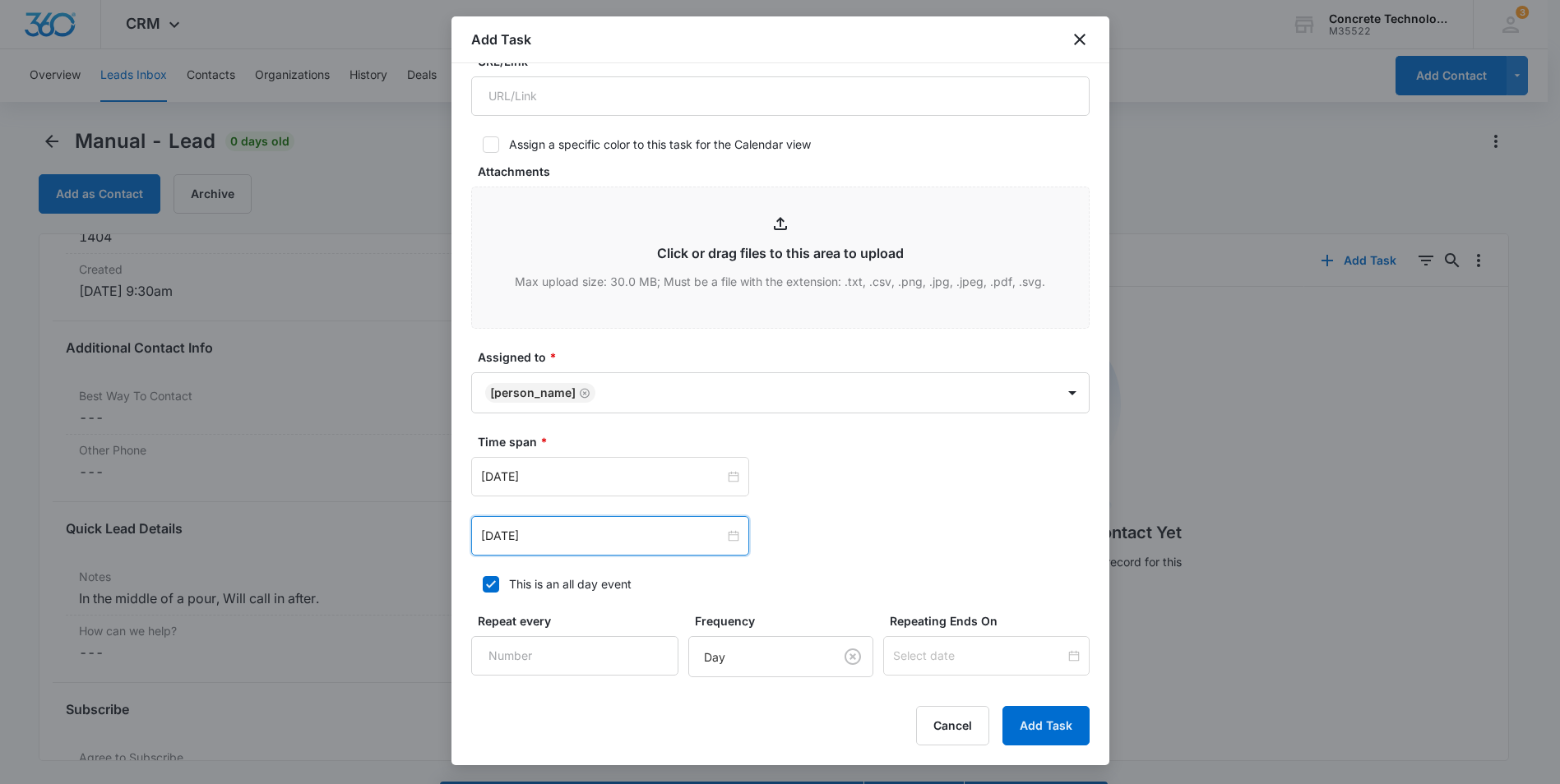
click at [496, 583] on icon at bounding box center [490, 584] width 15 height 15
click at [482, 583] on input "This is an all day event" at bounding box center [476, 583] width 11 height 11
checkbox input "false"
type input "12:00 am"
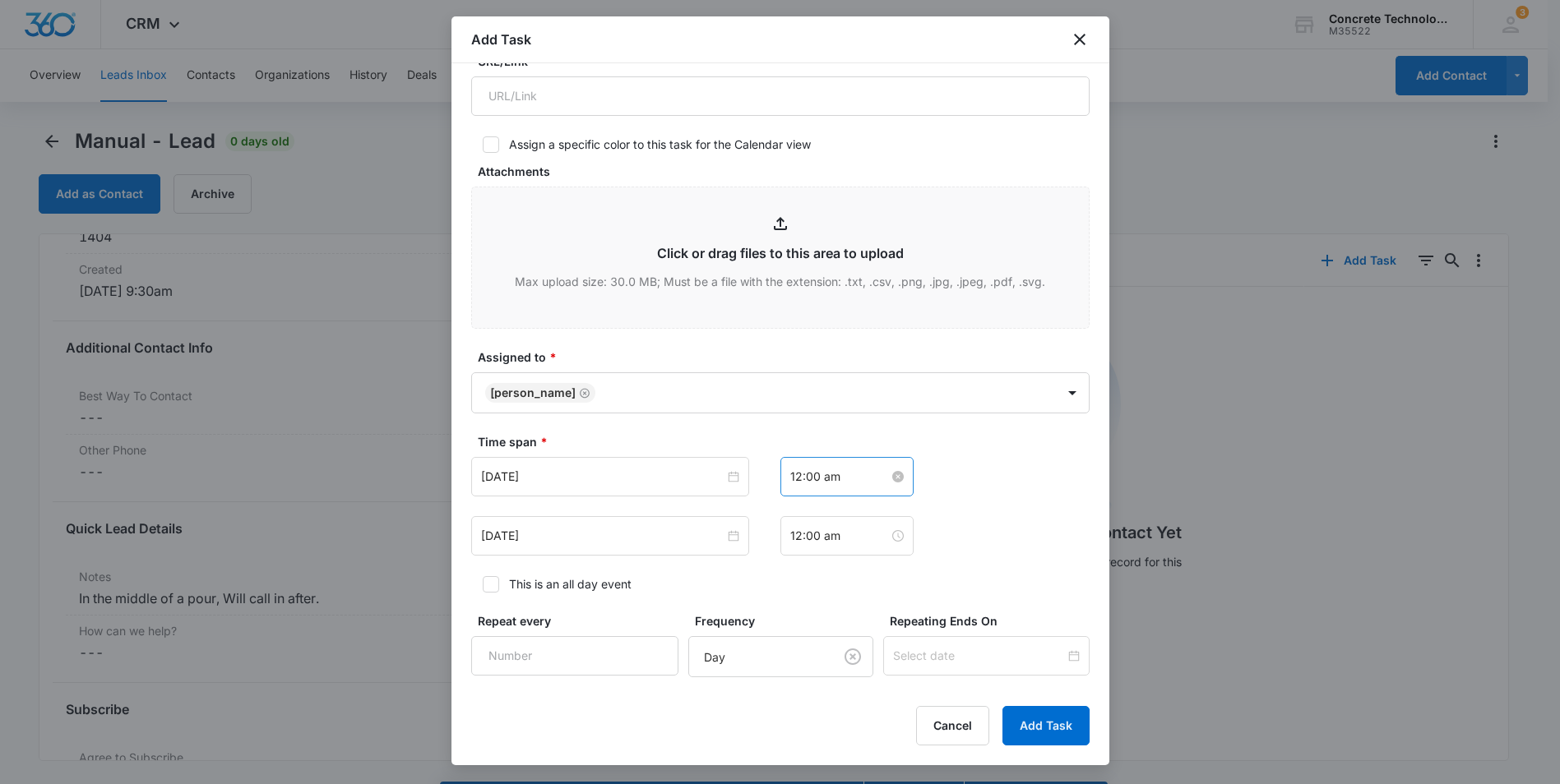
click at [827, 477] on input "12:00 am" at bounding box center [839, 476] width 99 height 18
click at [879, 536] on div "PM" at bounding box center [889, 537] width 45 height 23
type input "12:00 pm"
click at [884, 702] on span "OK" at bounding box center [886, 705] width 17 height 18
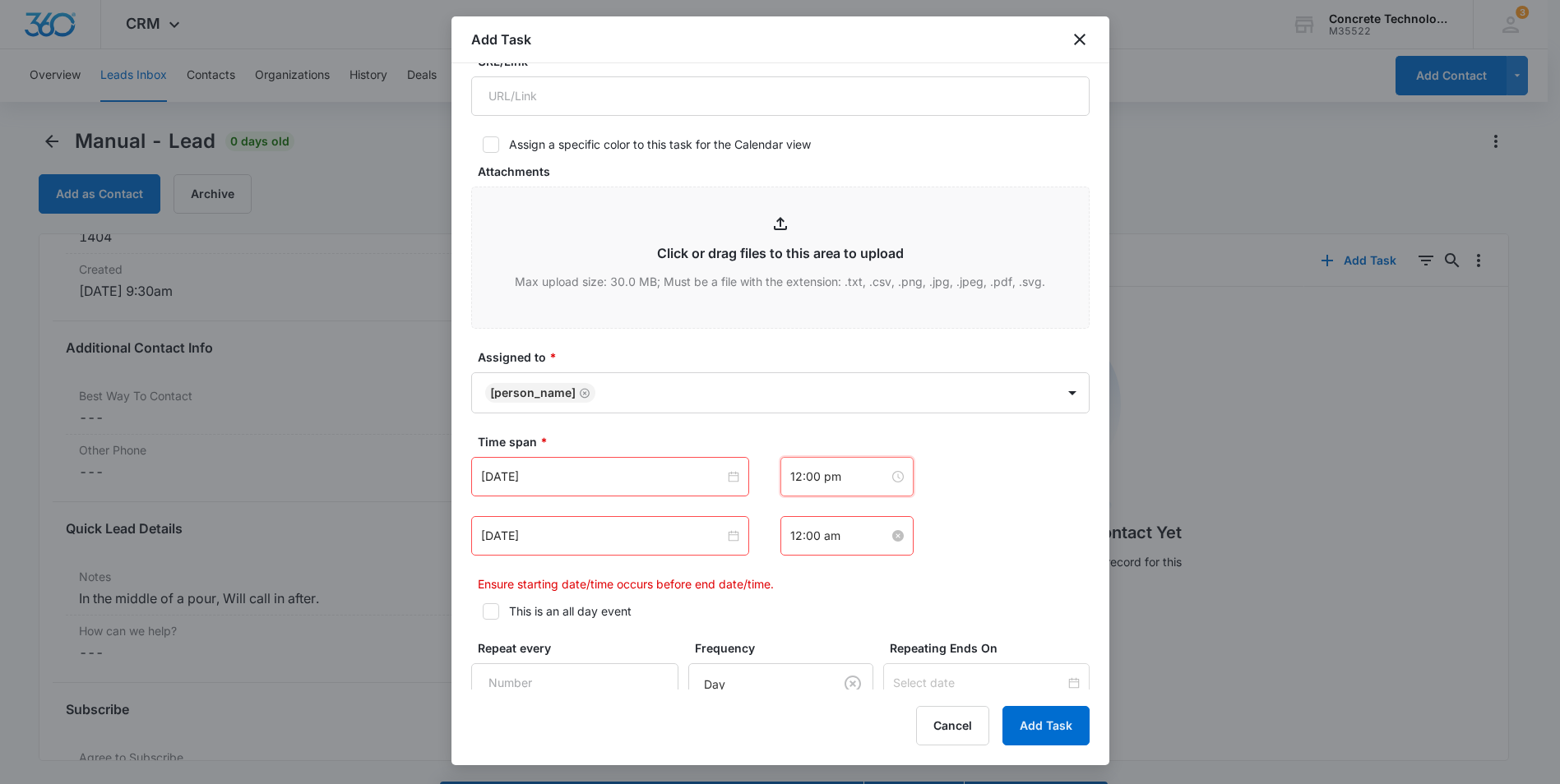
click at [850, 541] on input "12:00 am" at bounding box center [839, 535] width 99 height 18
click at [793, 572] on div "12" at bounding box center [797, 574] width 46 height 23
click at [840, 668] on div "15" at bounding box center [843, 672] width 45 height 23
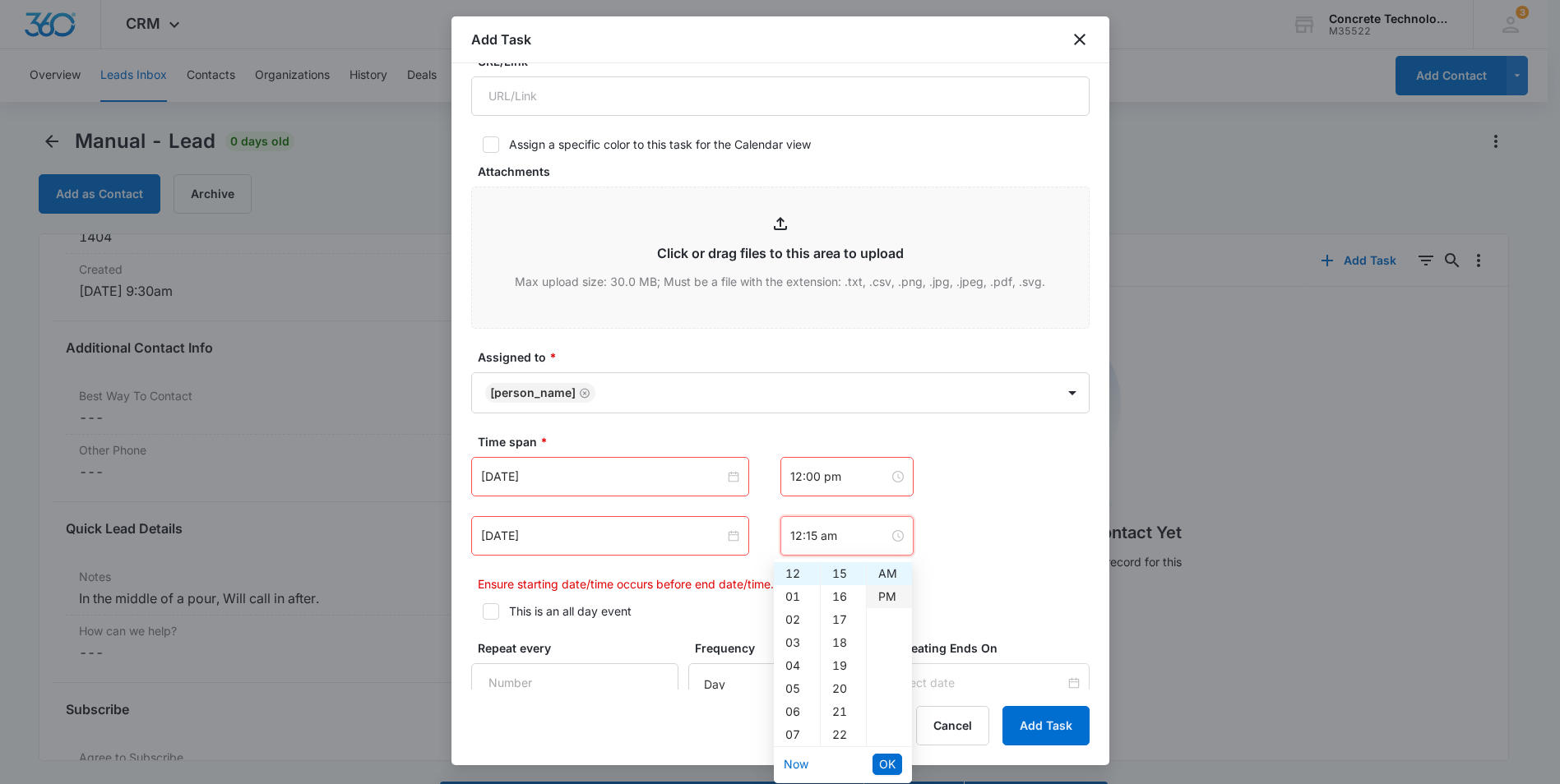
click at [894, 591] on div "PM" at bounding box center [889, 597] width 45 height 23
type input "12:15 pm"
click at [880, 762] on span "OK" at bounding box center [886, 764] width 17 height 18
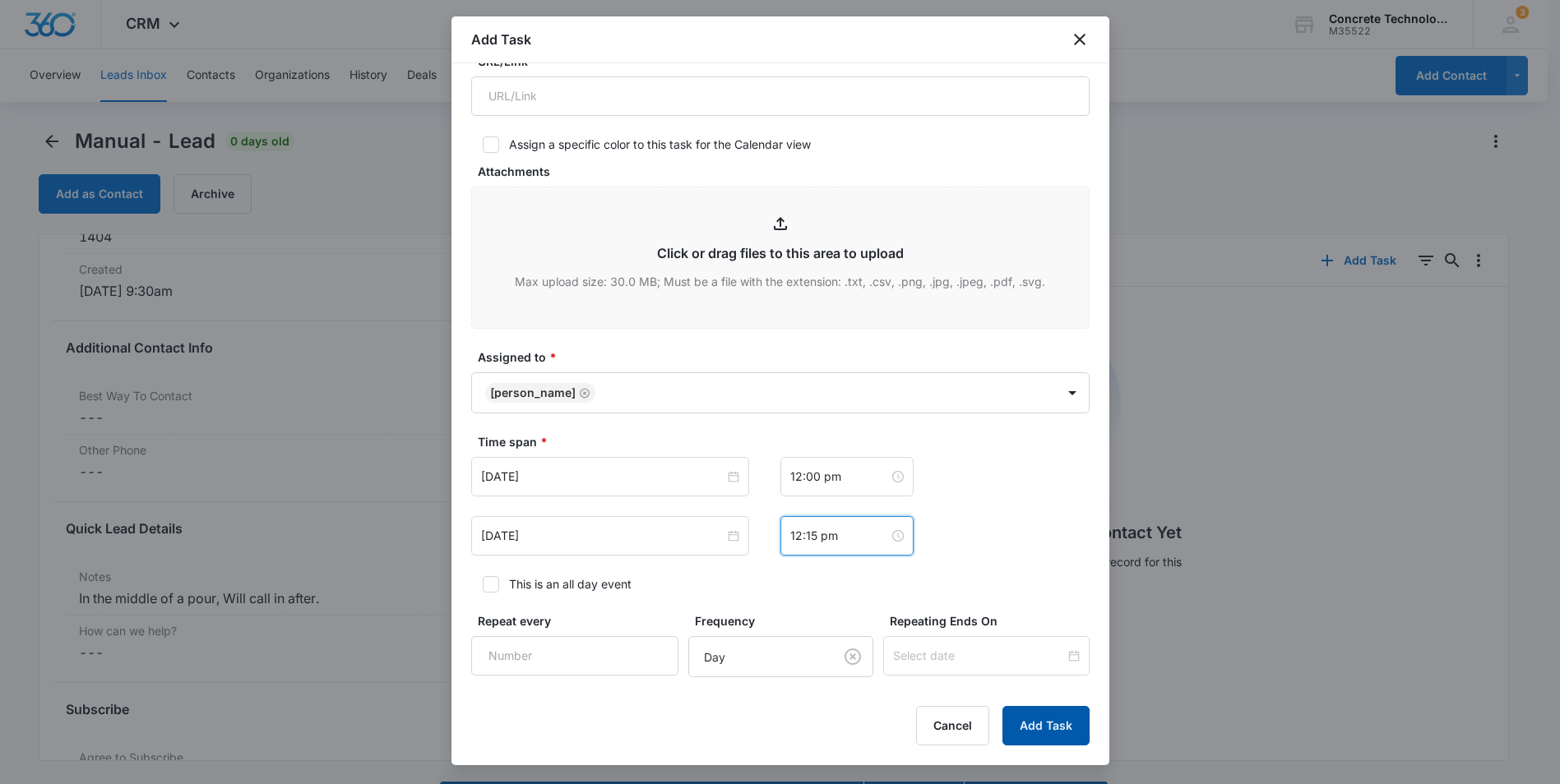
click at [1061, 723] on button "Add Task" at bounding box center [1046, 725] width 87 height 39
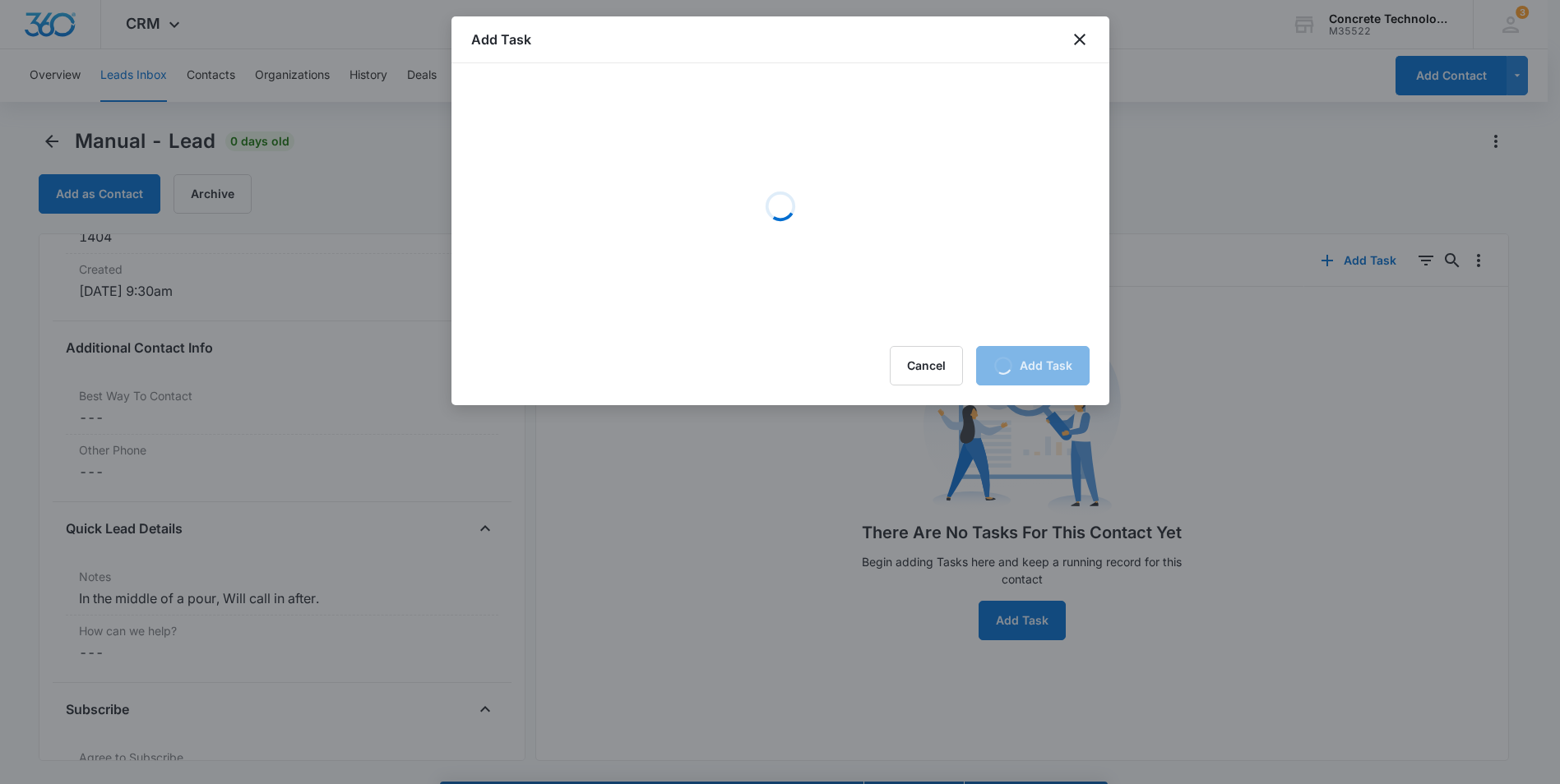
scroll to position [0, 0]
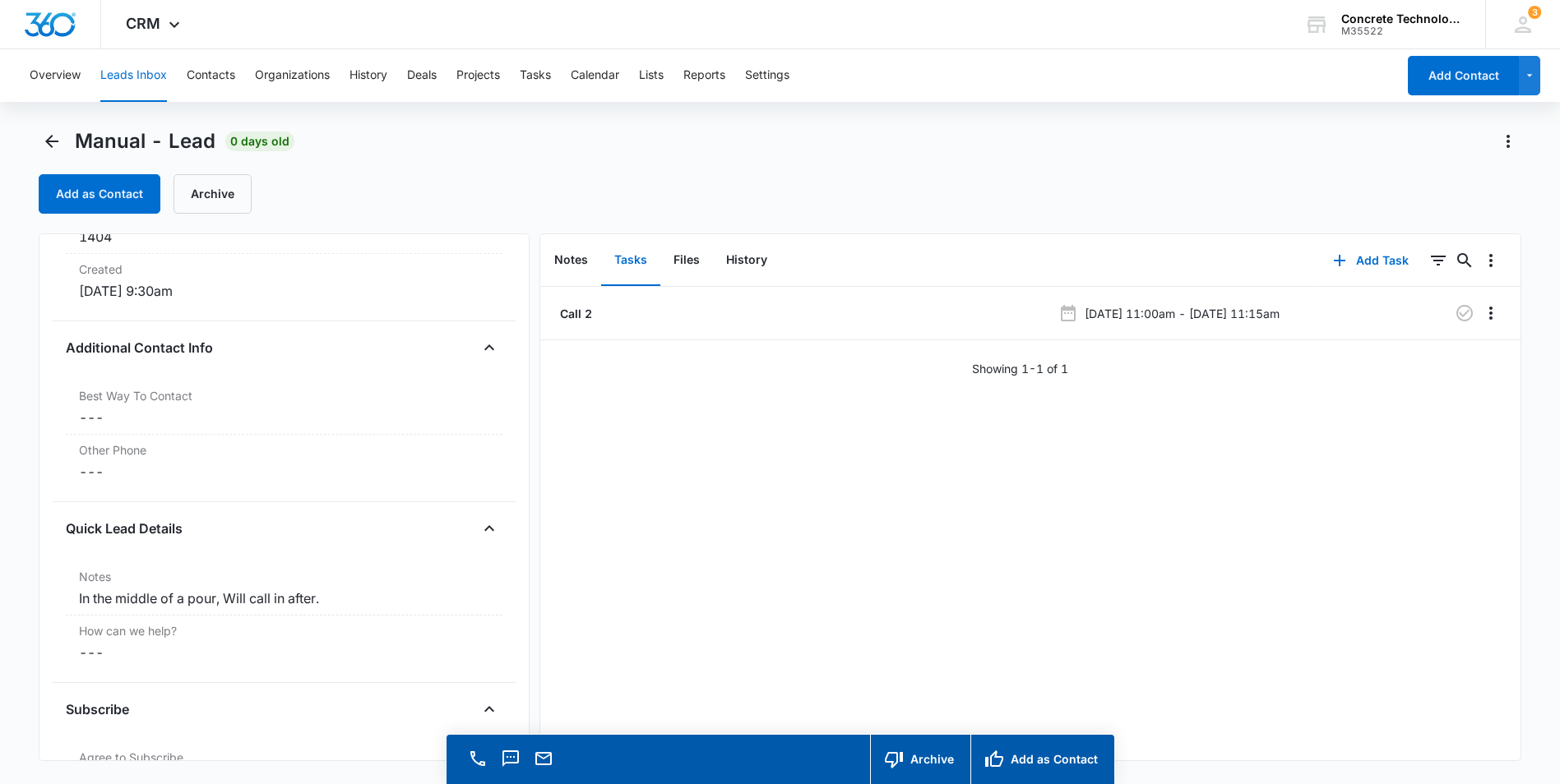
click at [135, 83] on button "Leads Inbox" at bounding box center [133, 76] width 66 height 52
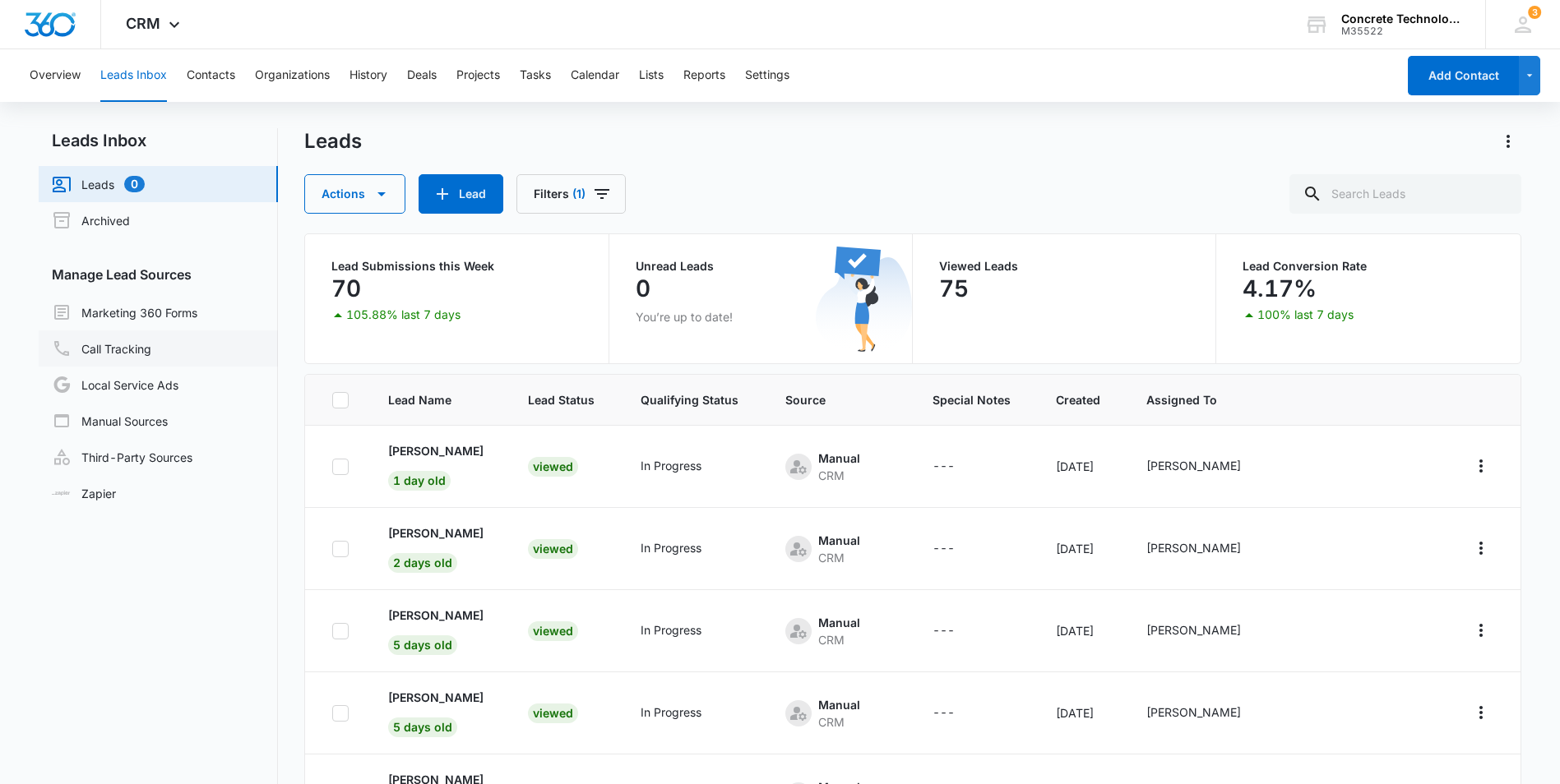
click at [106, 346] on link "Call Tracking" at bounding box center [101, 348] width 99 height 20
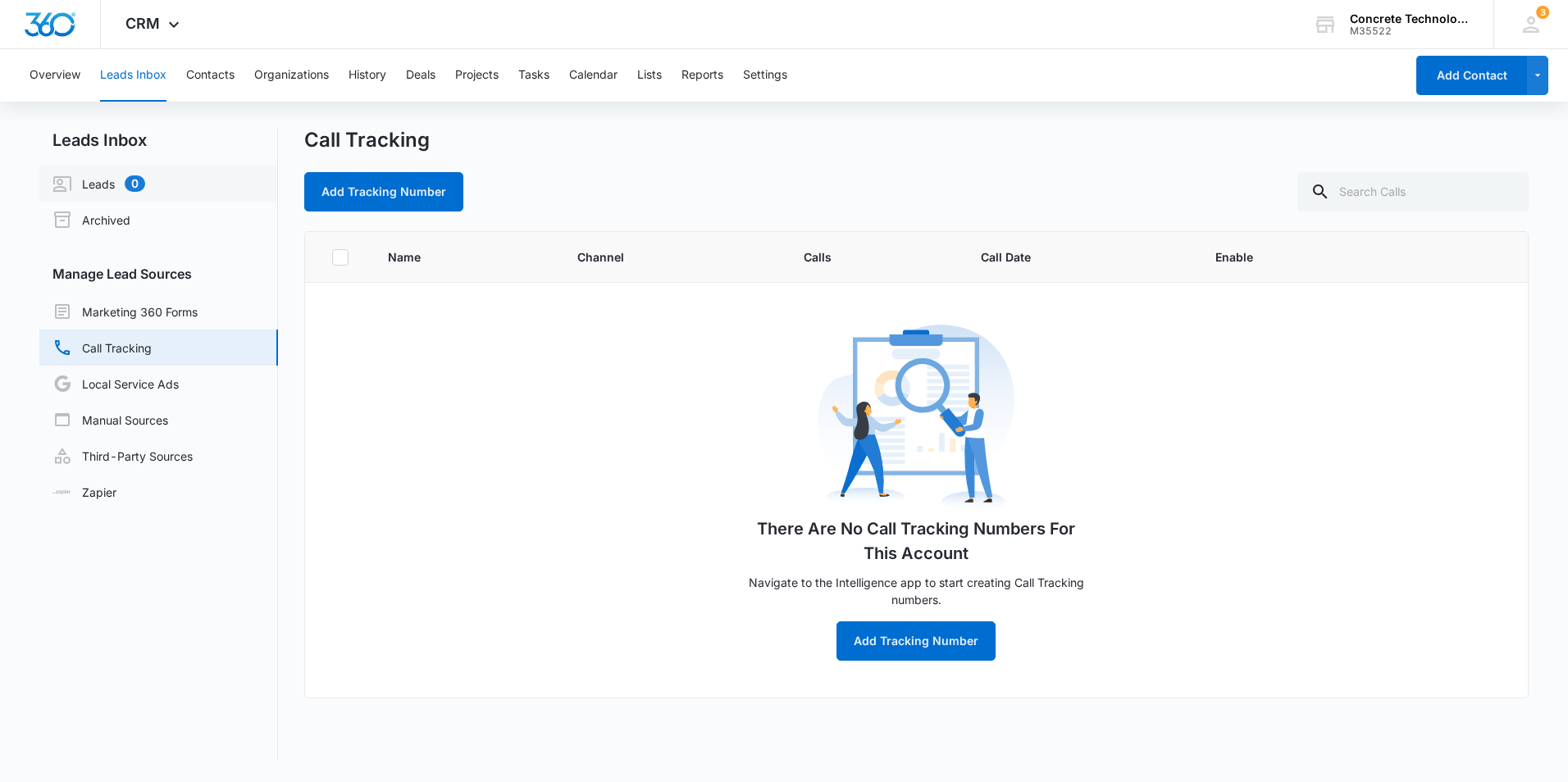
click at [94, 183] on link "Leads 0" at bounding box center [98, 184] width 92 height 20
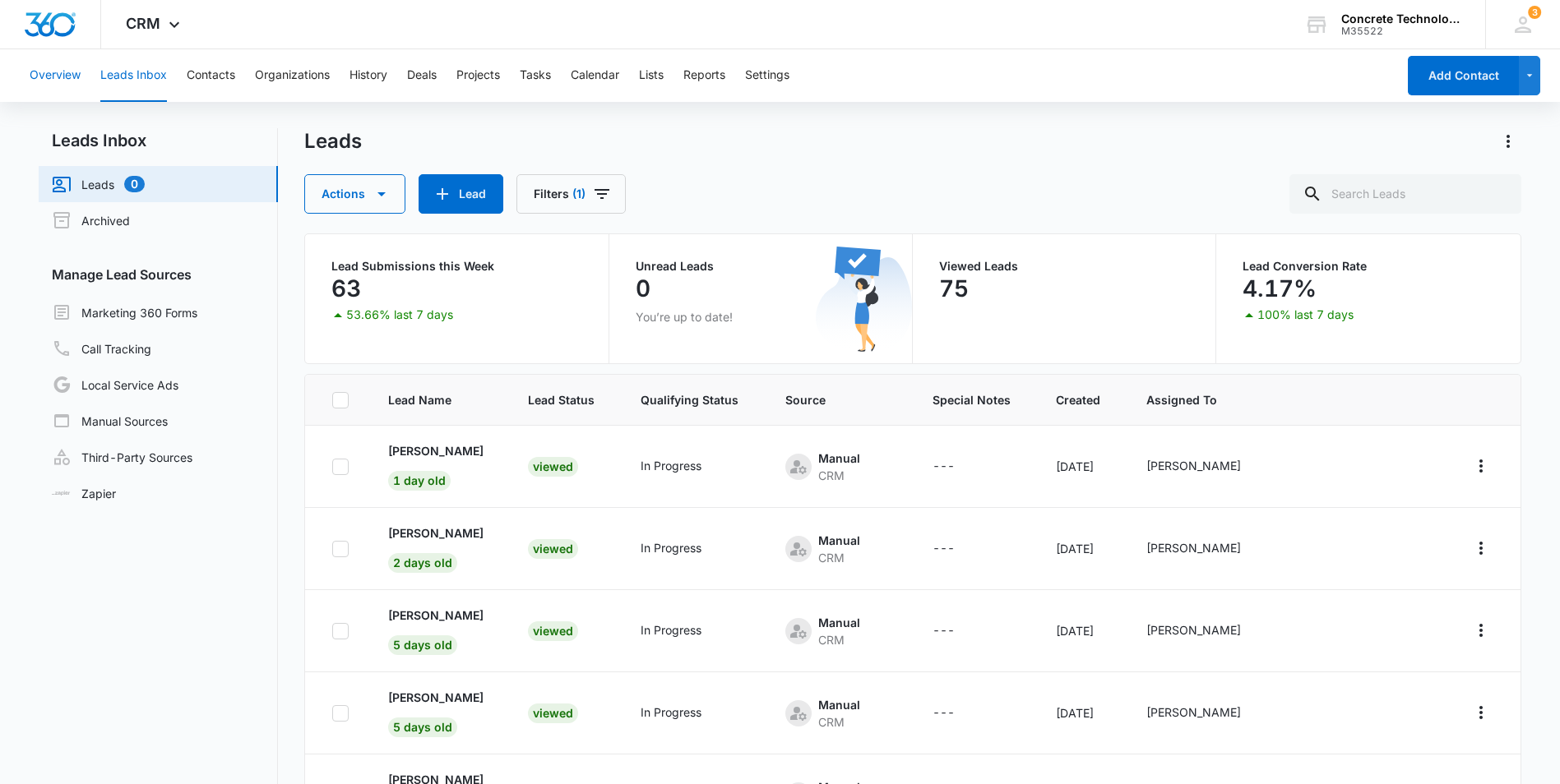
click at [47, 71] on button "Overview" at bounding box center [55, 76] width 51 height 52
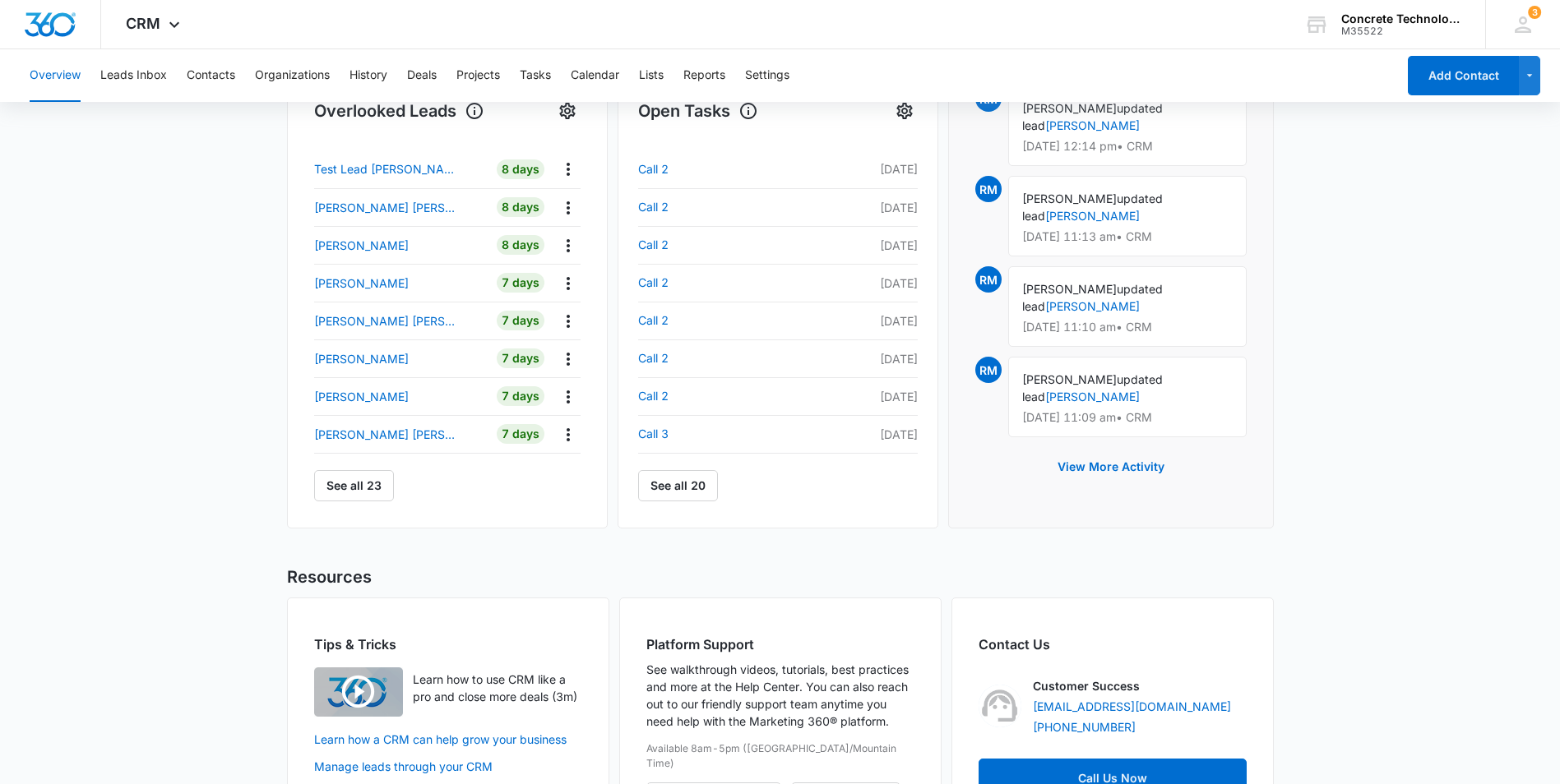
scroll to position [633, 0]
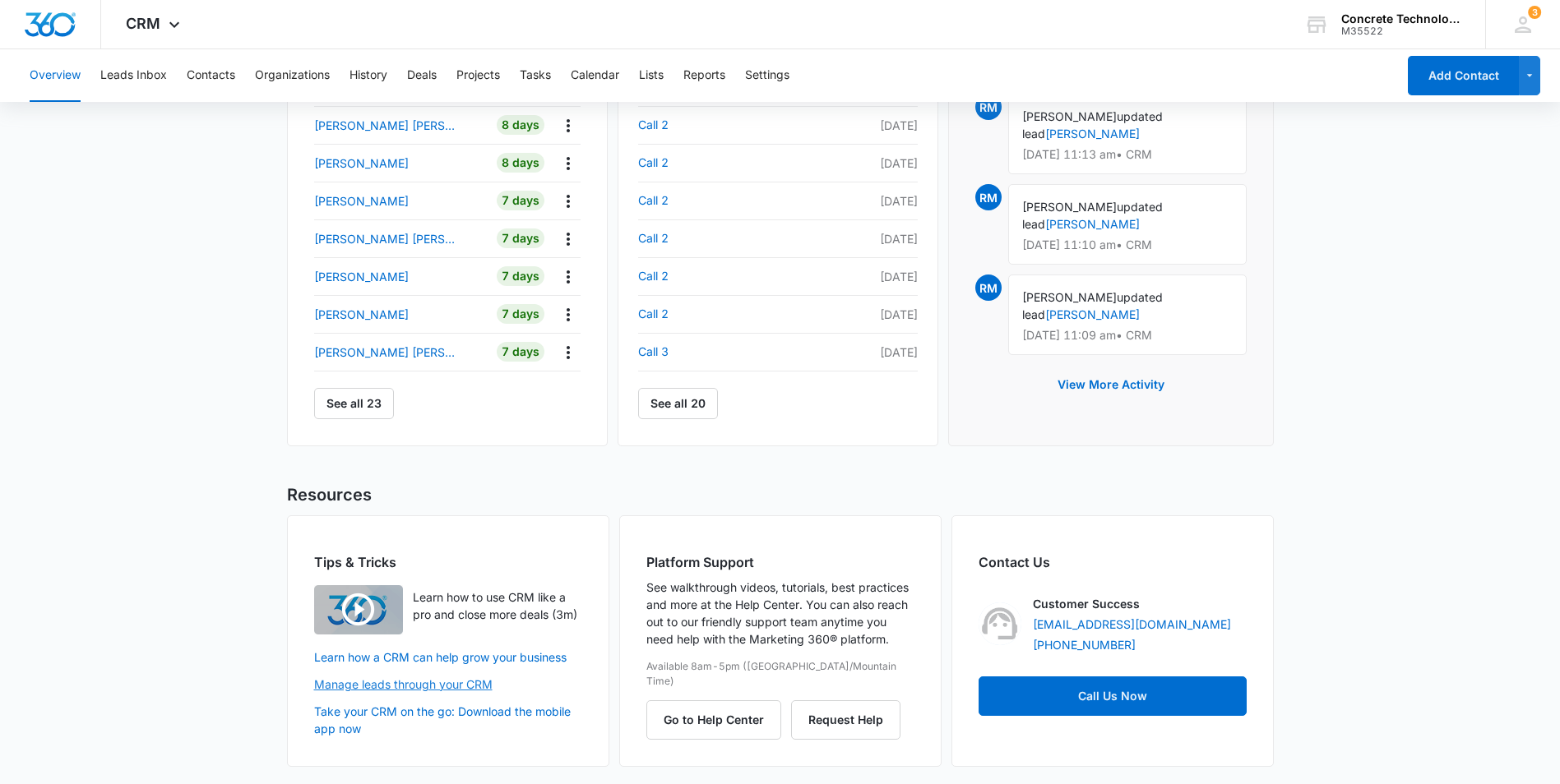
click at [408, 682] on link "Manage leads through your CRM" at bounding box center [448, 685] width 268 height 17
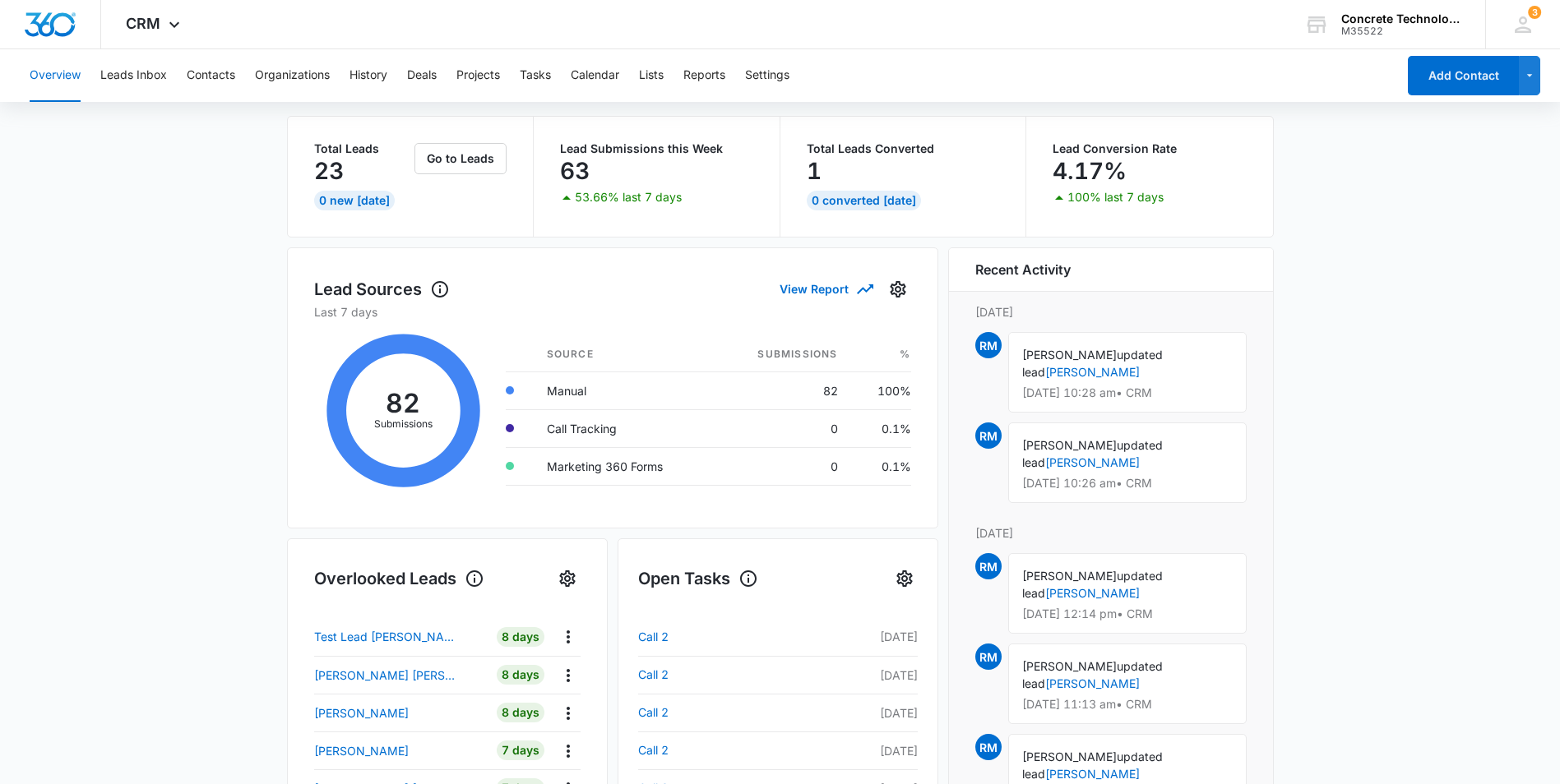
scroll to position [0, 0]
